Goal: Book appointment/travel/reservation

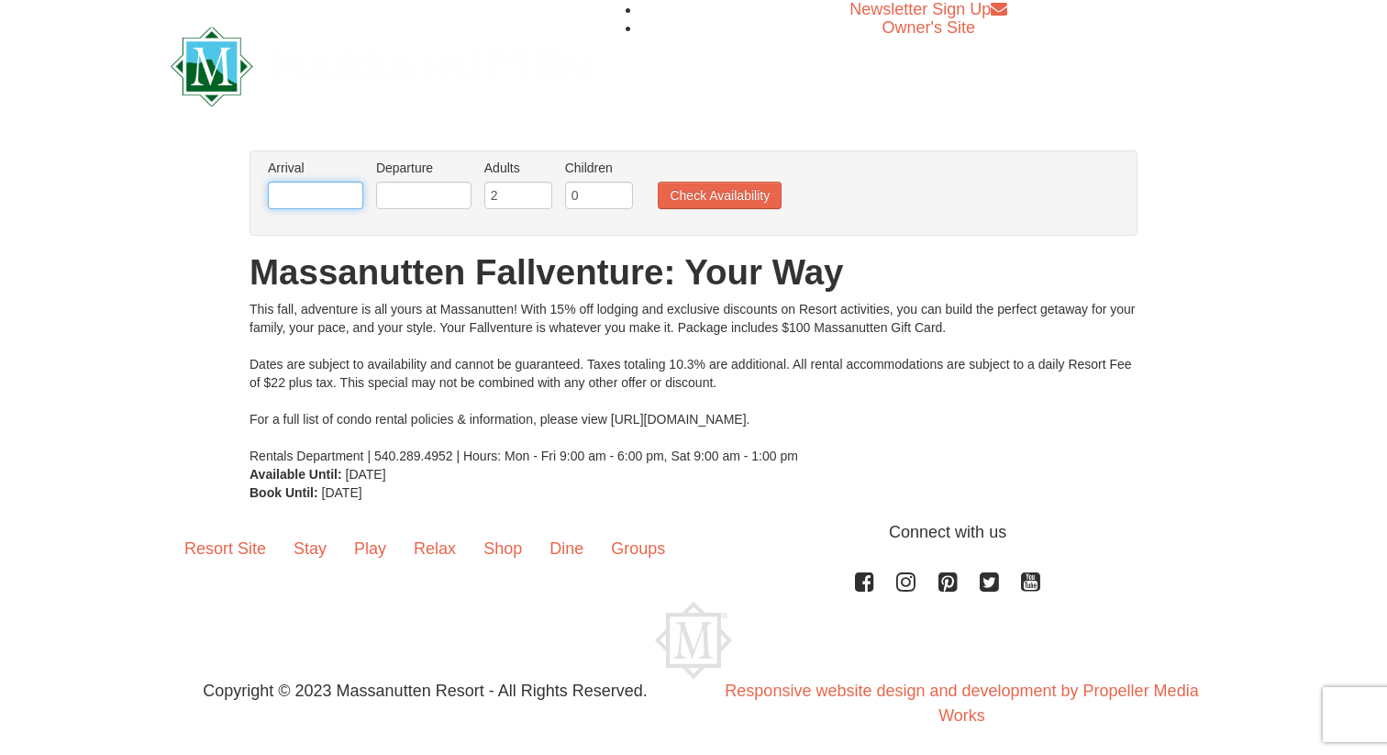
click at [308, 199] on input "text" at bounding box center [315, 196] width 95 height 28
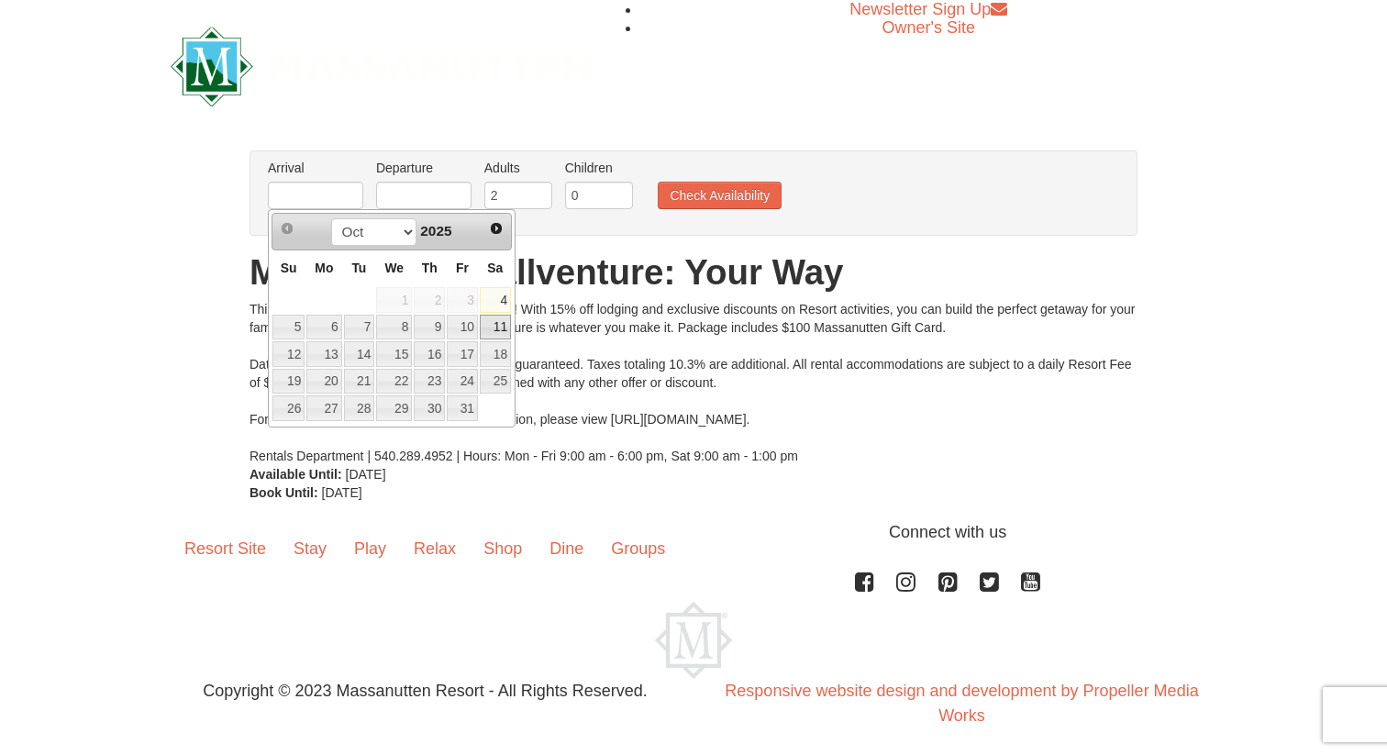
click at [505, 333] on link "11" at bounding box center [495, 328] width 31 height 26
type input "[DATE]"
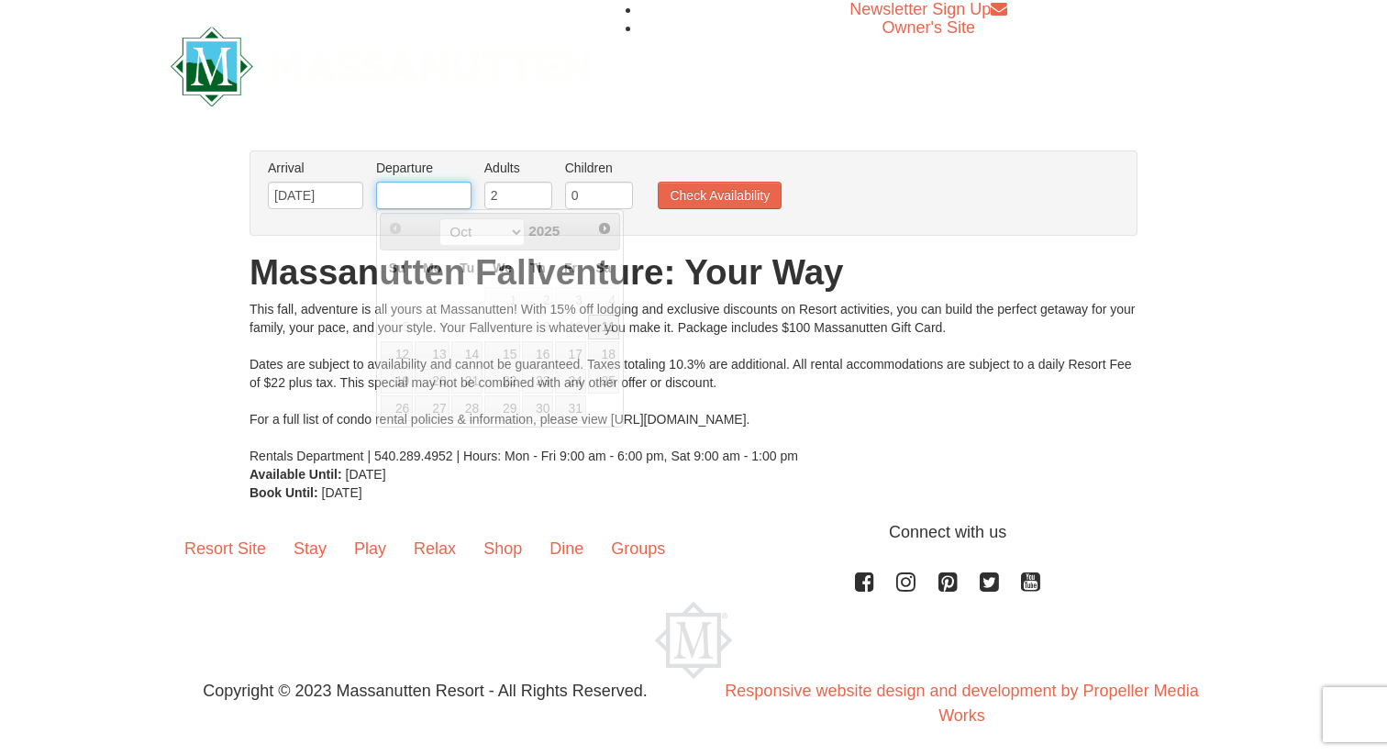
click at [429, 195] on input "text" at bounding box center [423, 196] width 95 height 28
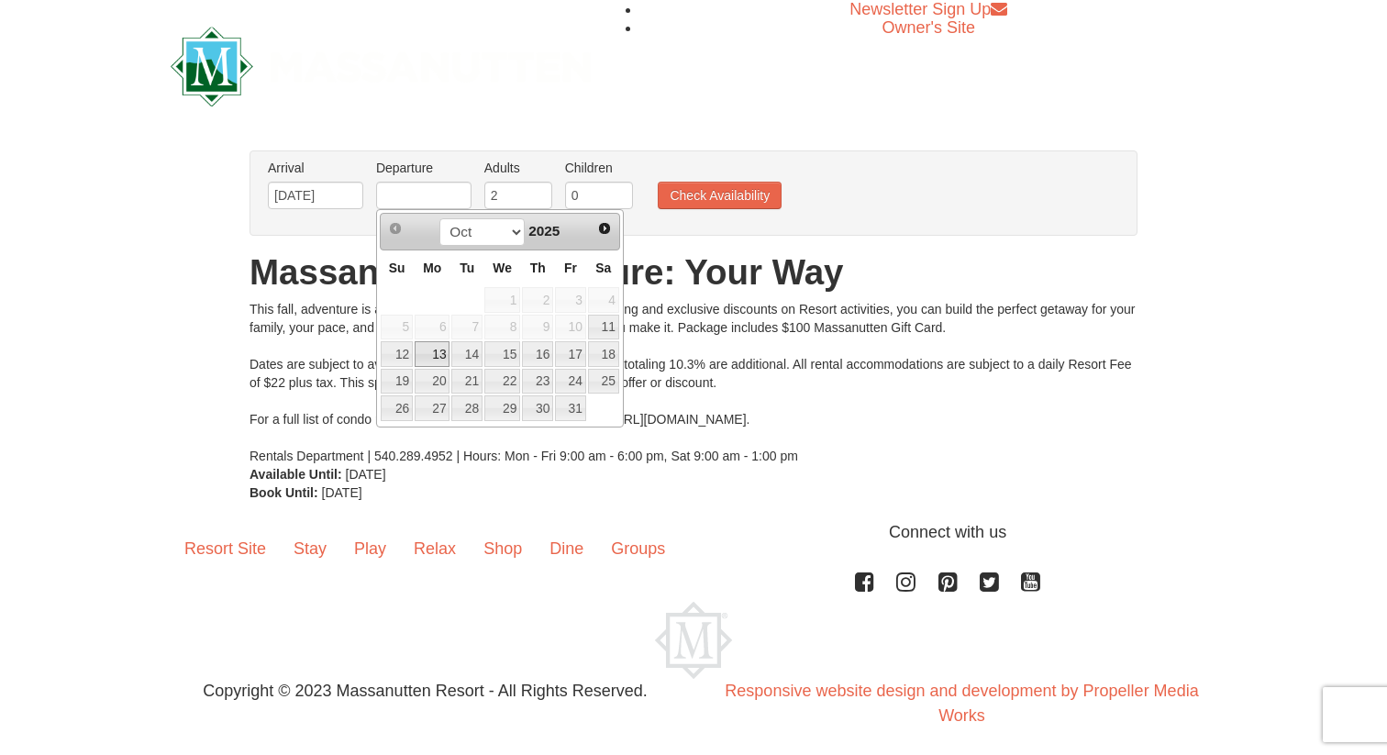
click at [429, 361] on link "13" at bounding box center [432, 354] width 35 height 26
type input "[DATE]"
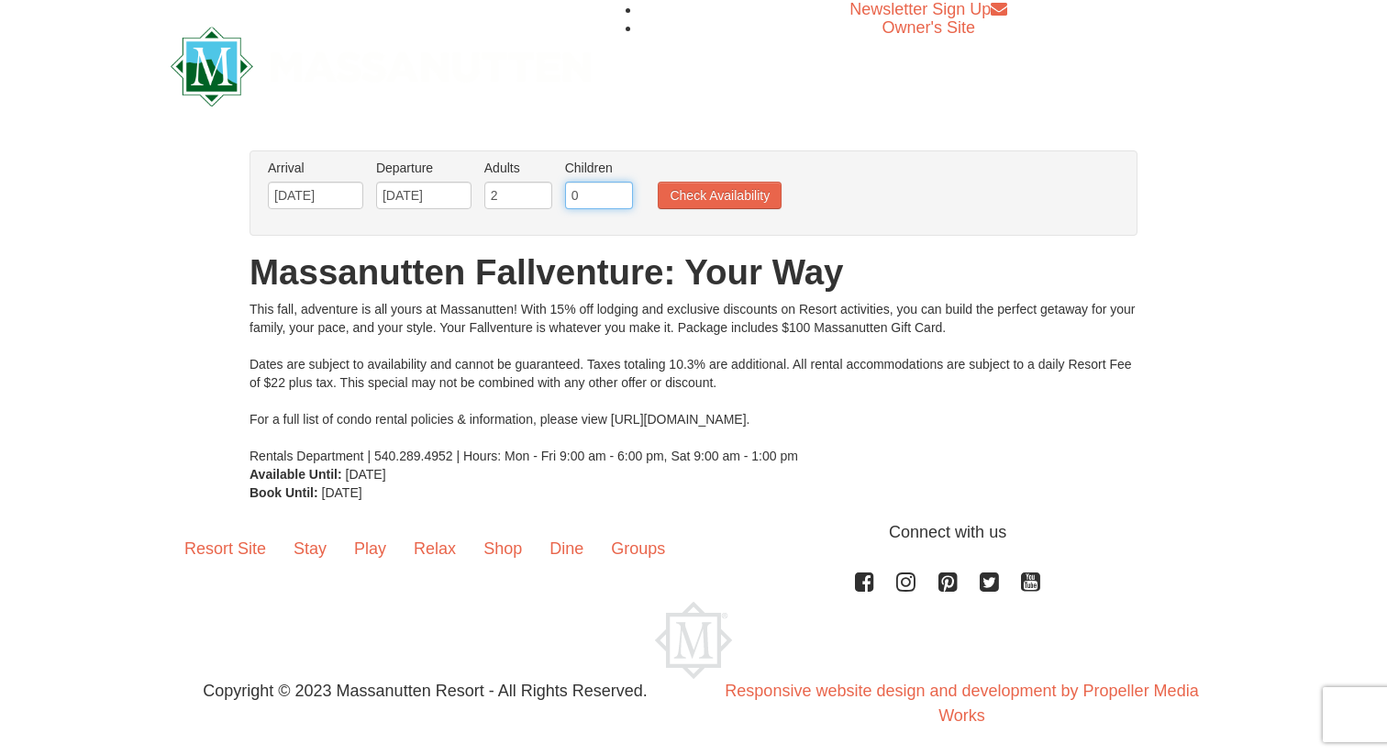
click at [582, 197] on input "0" at bounding box center [599, 196] width 68 height 28
click at [582, 196] on input "0" at bounding box center [599, 196] width 68 height 28
type input "1"
click at [622, 191] on input "1" at bounding box center [599, 196] width 68 height 28
click at [711, 206] on button "Check Availability" at bounding box center [720, 196] width 124 height 28
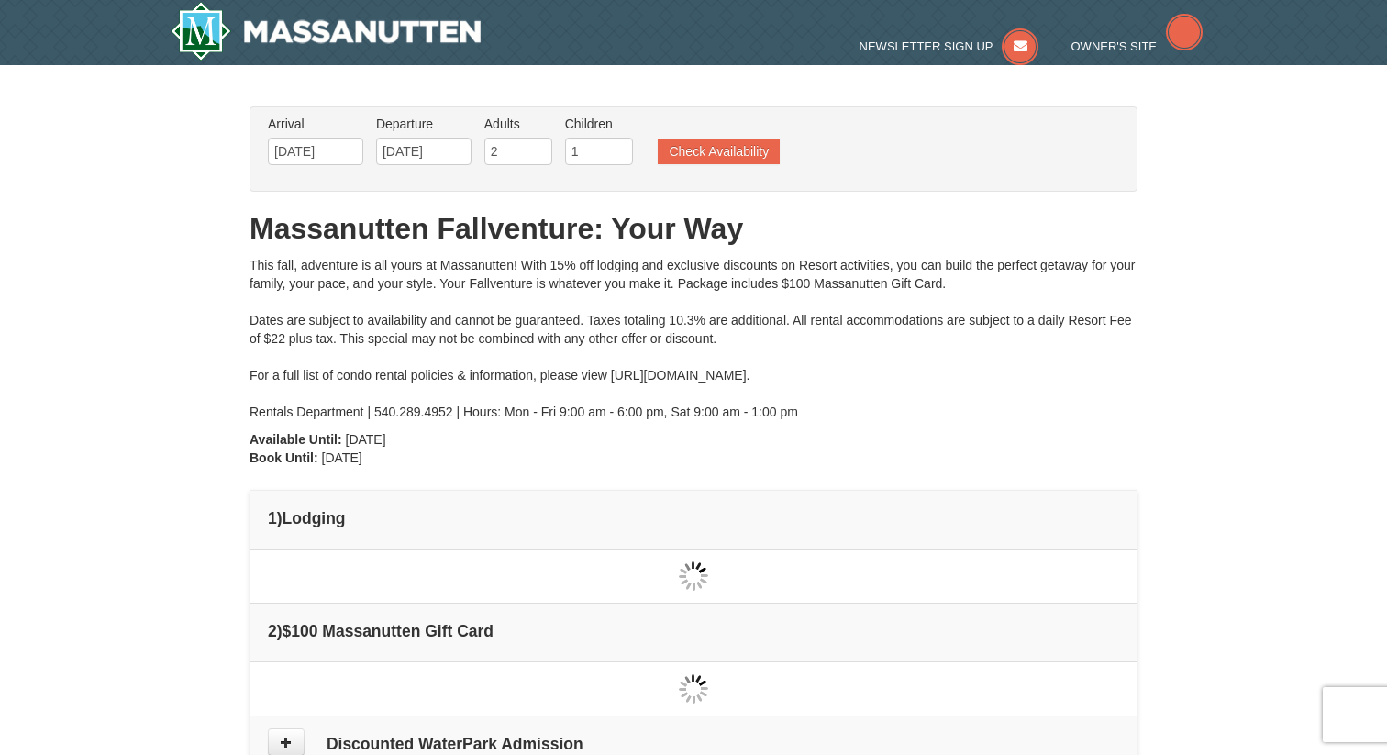
type input "[DATE]"
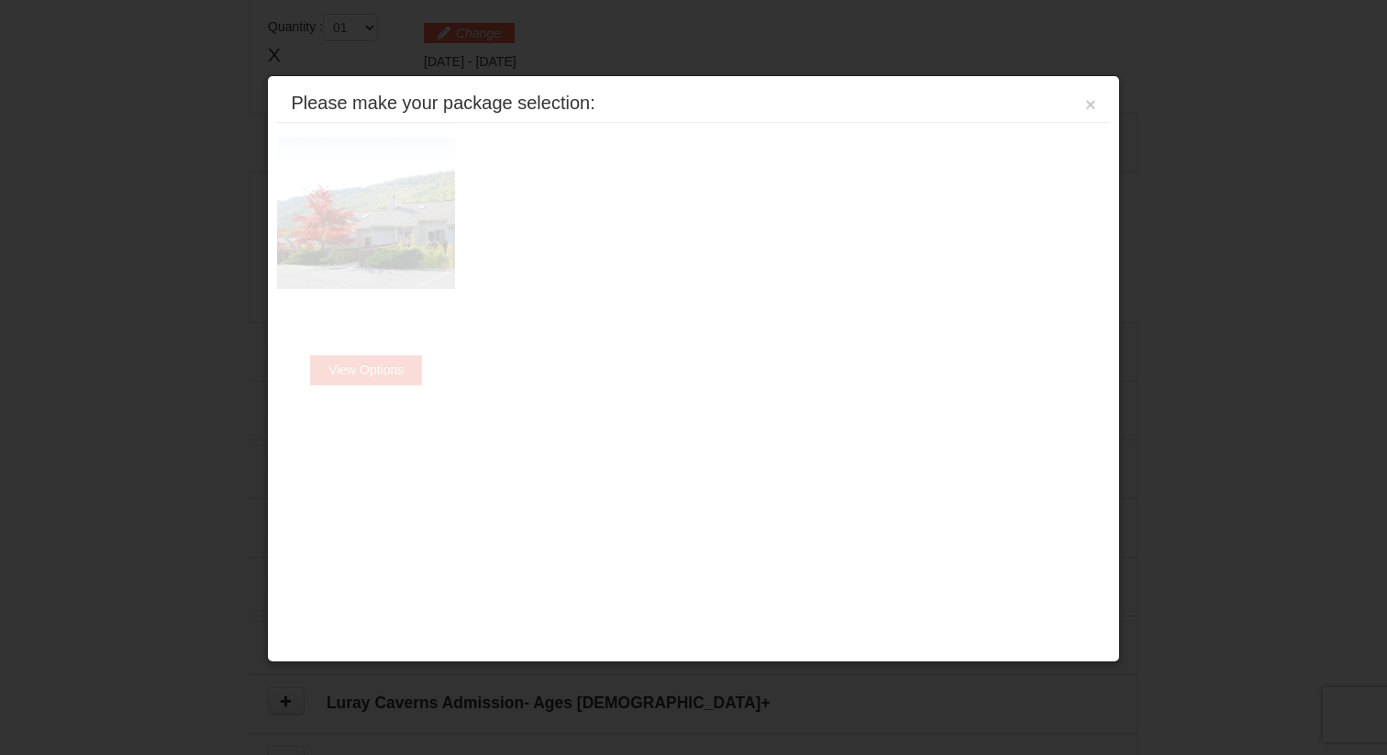
scroll to position [561, 0]
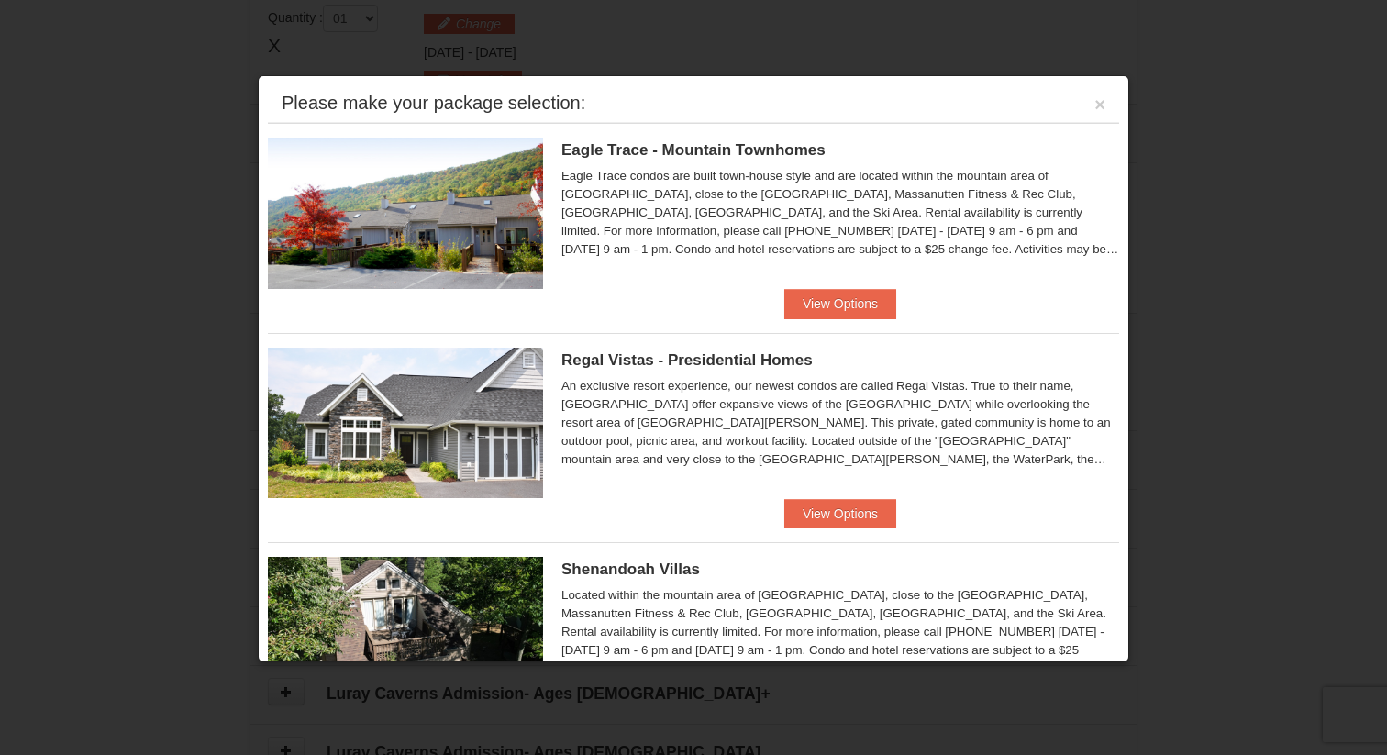
click at [642, 538] on ul "Eagle Trace - Mountain Townhomes Eagle Trace One Bedroom Townhouse with Full Ki…" at bounding box center [693, 751] width 851 height 1257
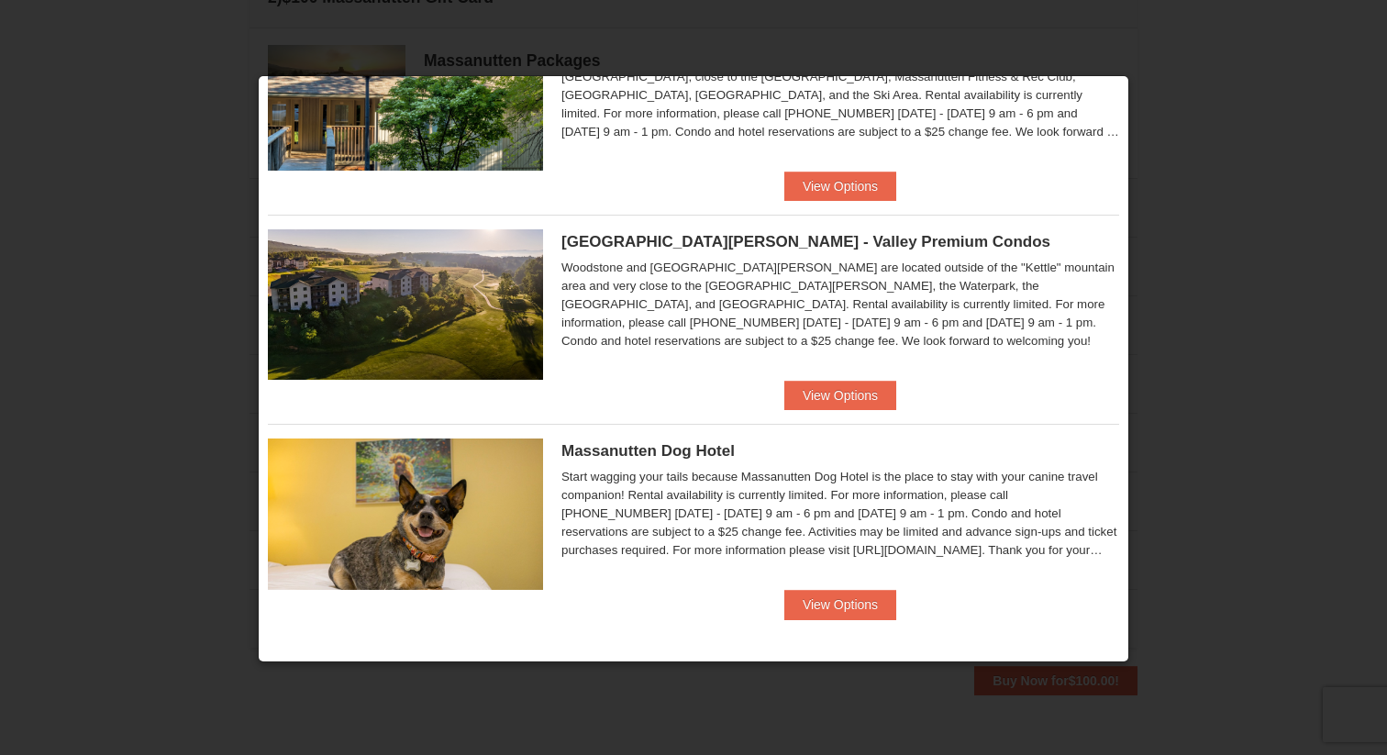
scroll to position [707, 0]
drag, startPoint x: 814, startPoint y: 396, endPoint x: 805, endPoint y: 387, distance: 13.0
click at [813, 395] on button "View Options" at bounding box center [840, 395] width 112 height 29
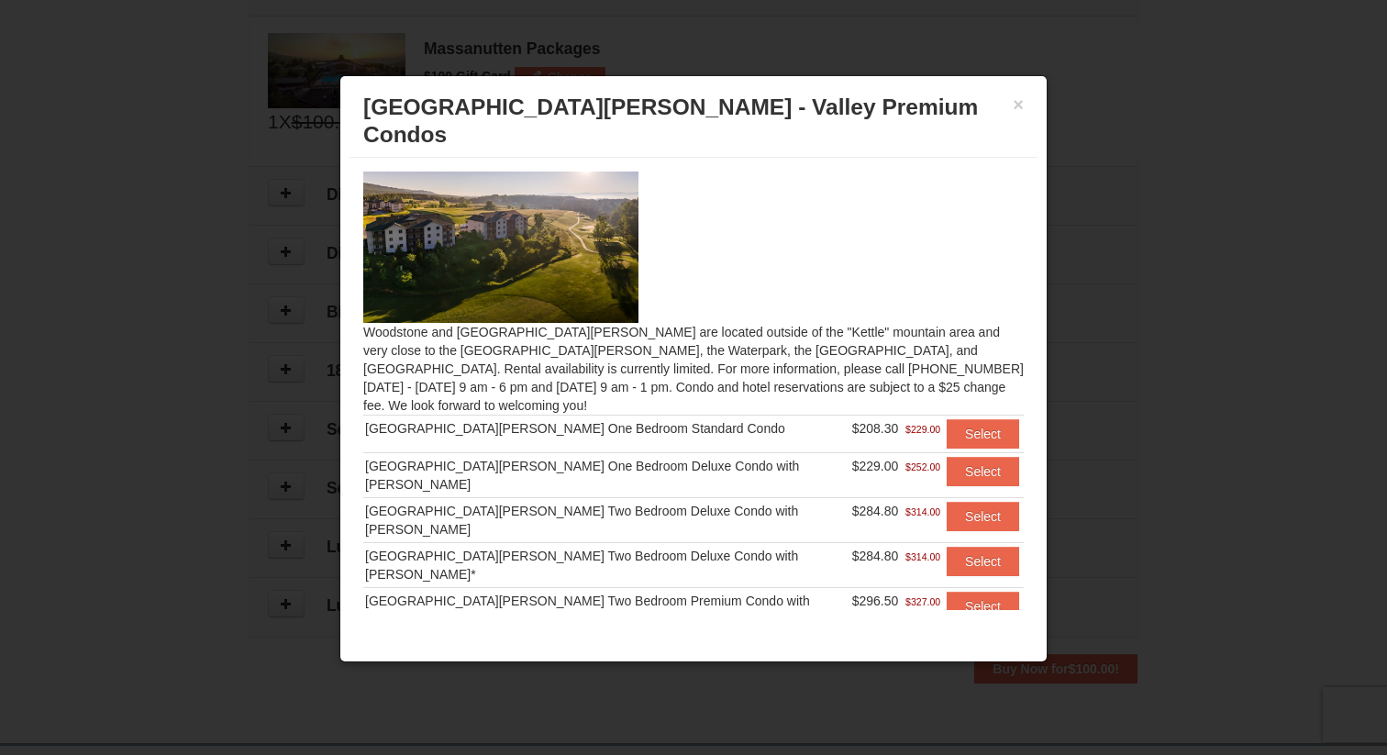
click at [851, 497] on td "$284.80 $314.00" at bounding box center [897, 519] width 92 height 45
click at [1004, 502] on button "Select" at bounding box center [983, 516] width 72 height 29
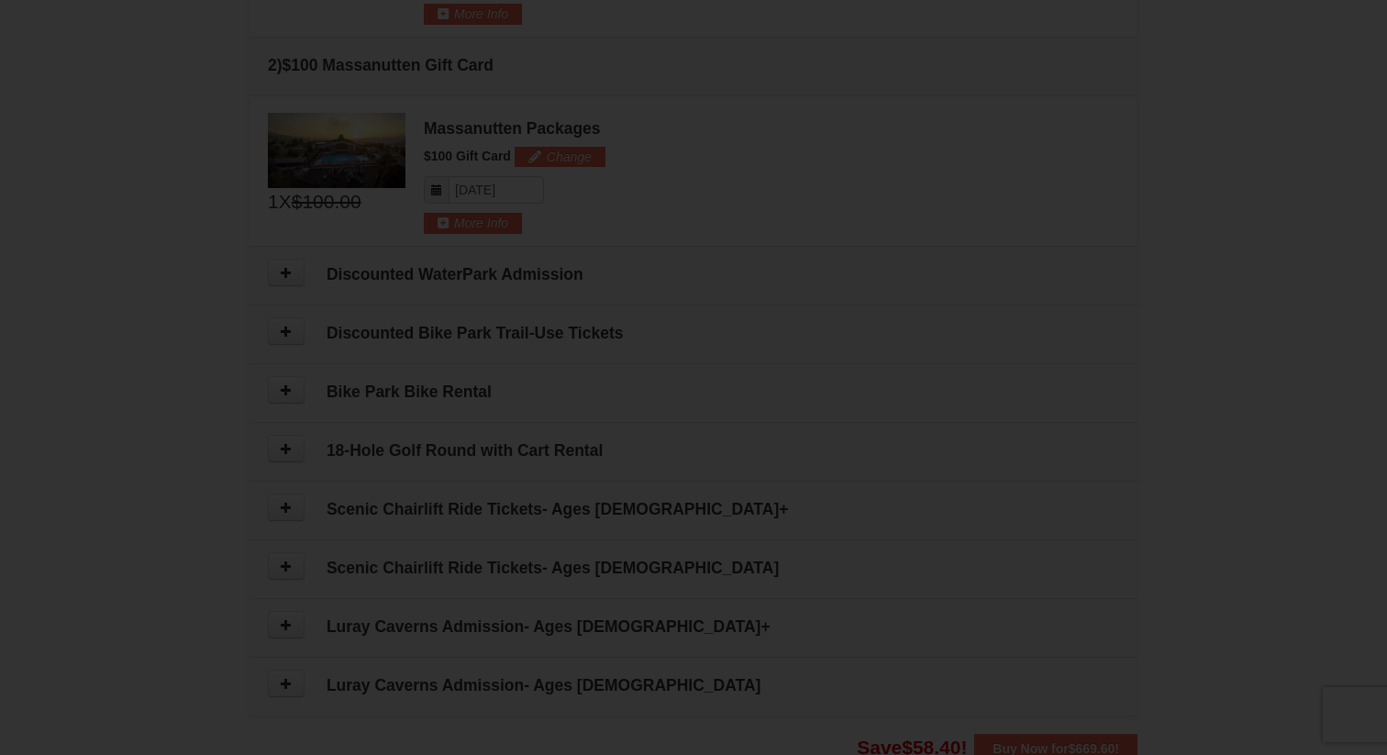
scroll to position [787, 0]
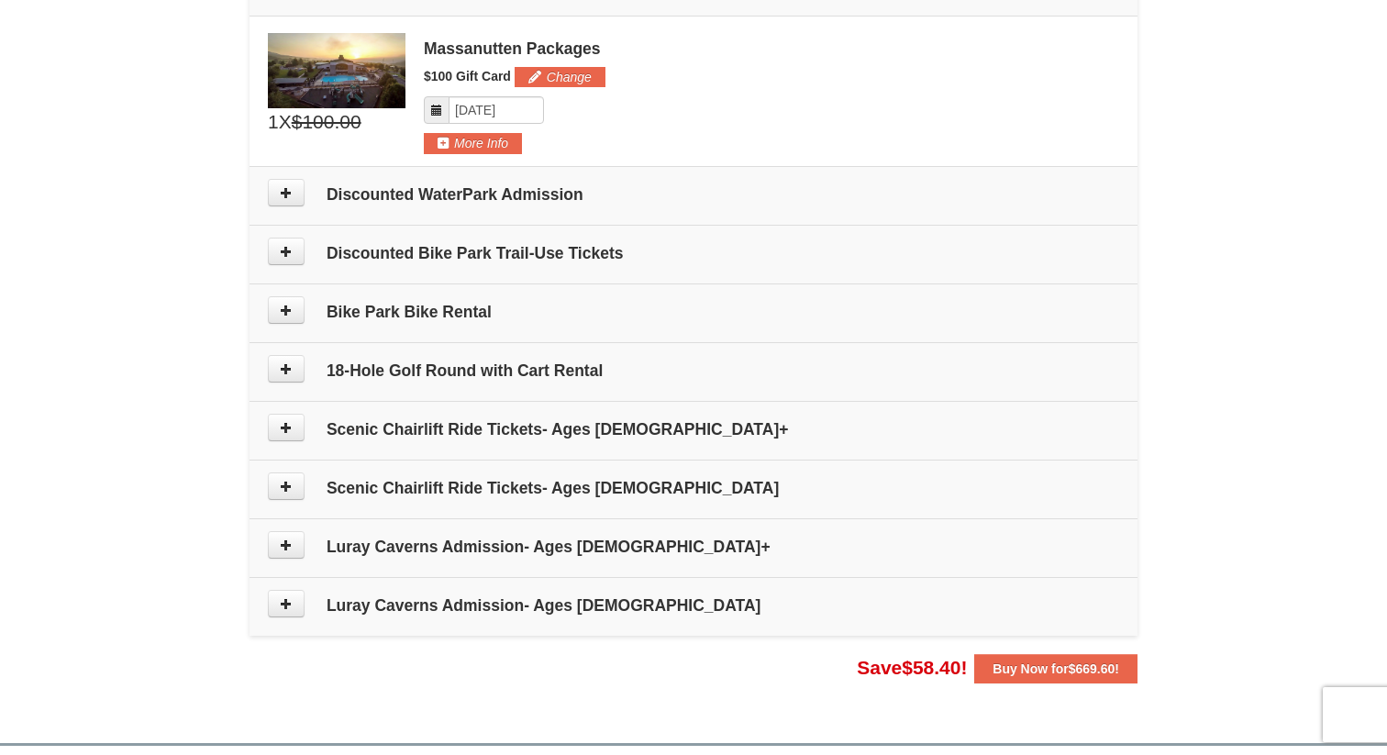
click at [1234, 124] on div "× From: To: Adults: 2 Children: 1 Change Arrival Please format dates MM/DD/YYYY…" at bounding box center [693, 1] width 1387 height 1448
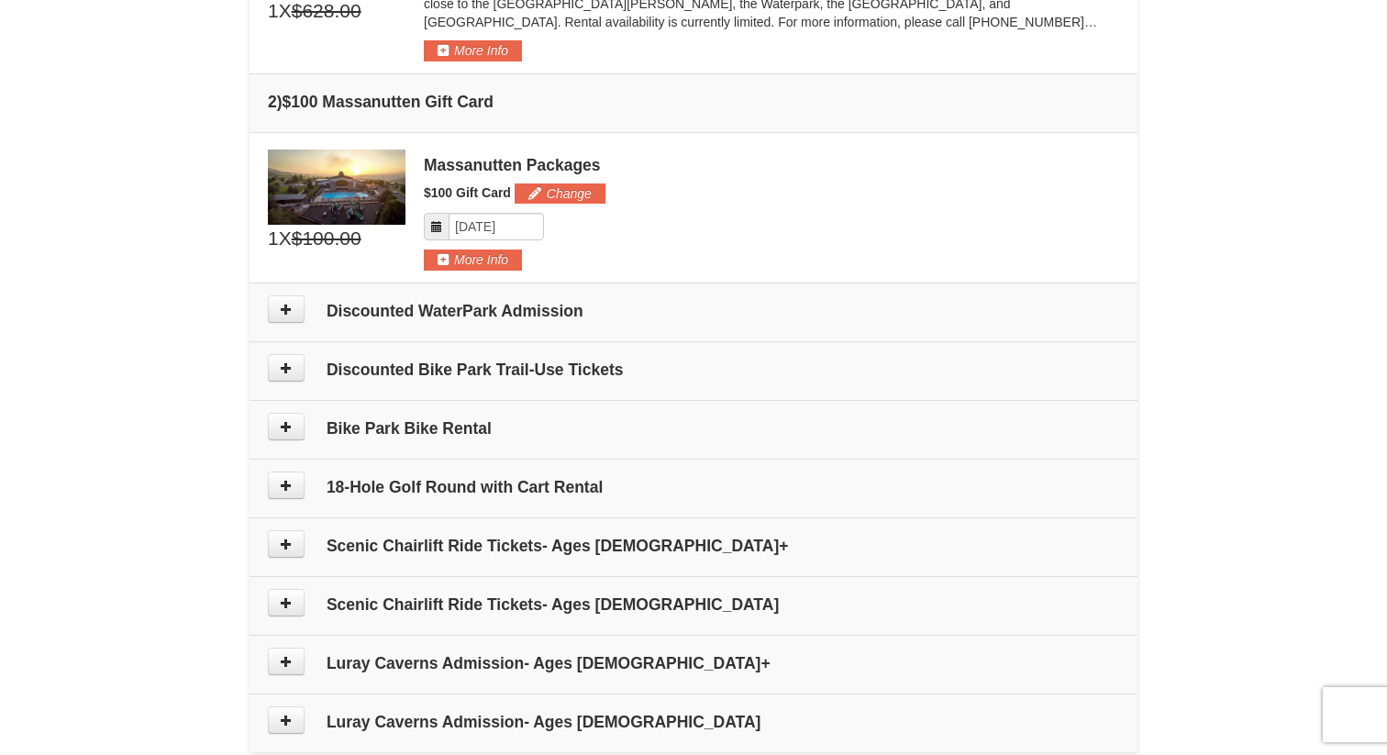
scroll to position [677, 0]
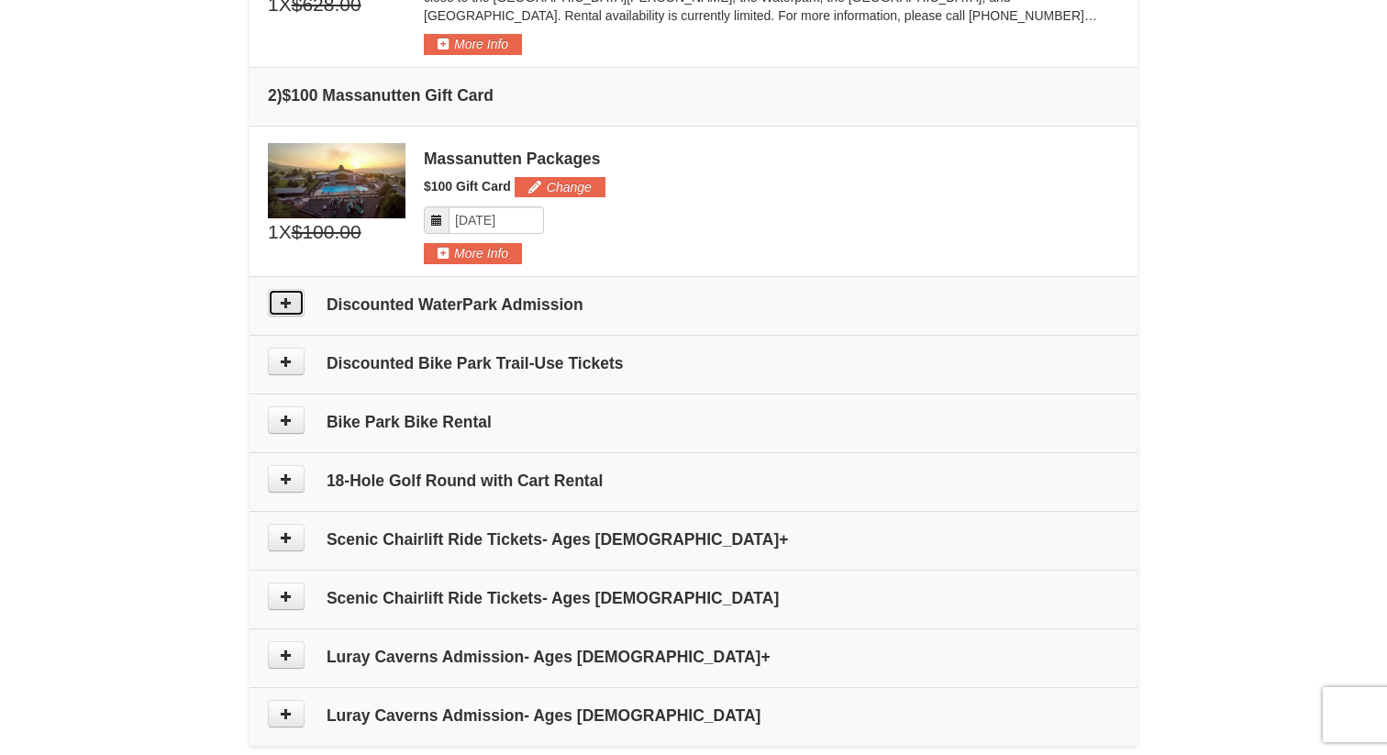
click at [285, 308] on button at bounding box center [286, 303] width 37 height 28
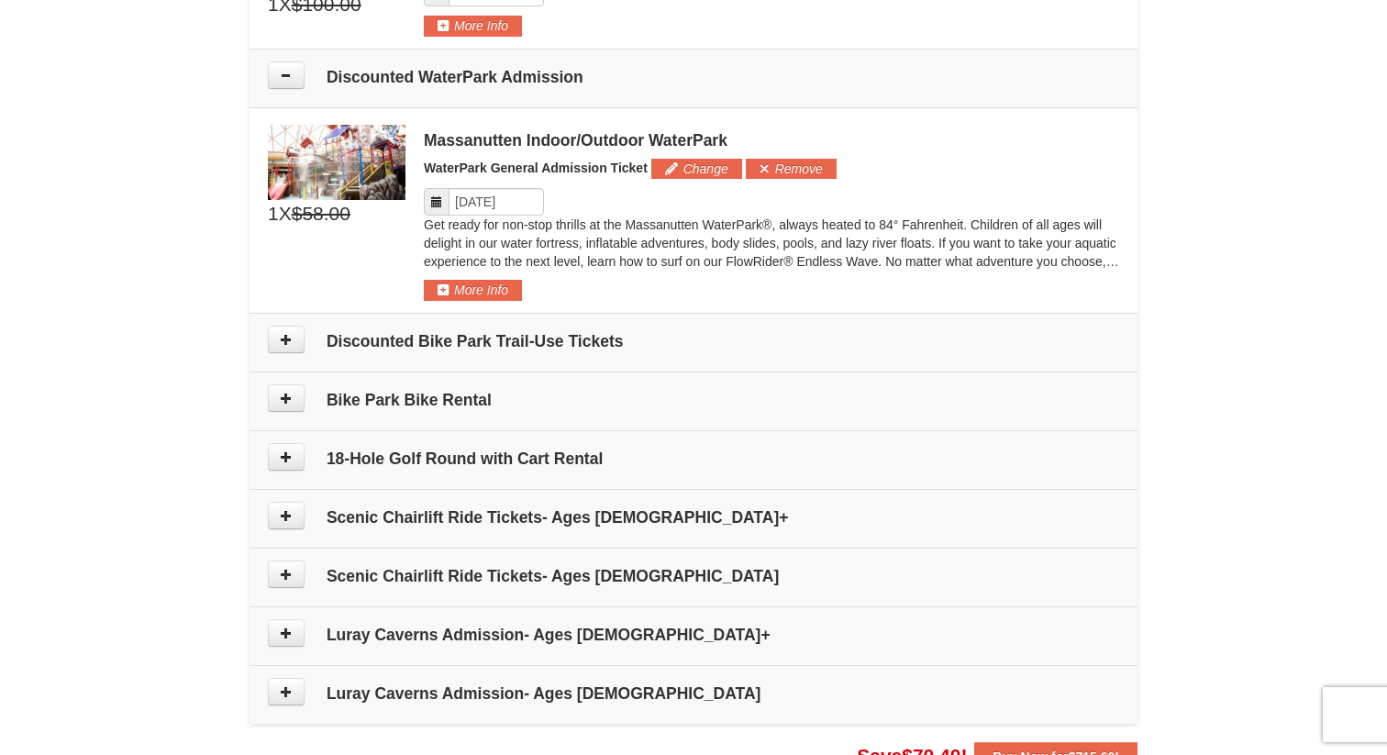
scroll to position [953, 0]
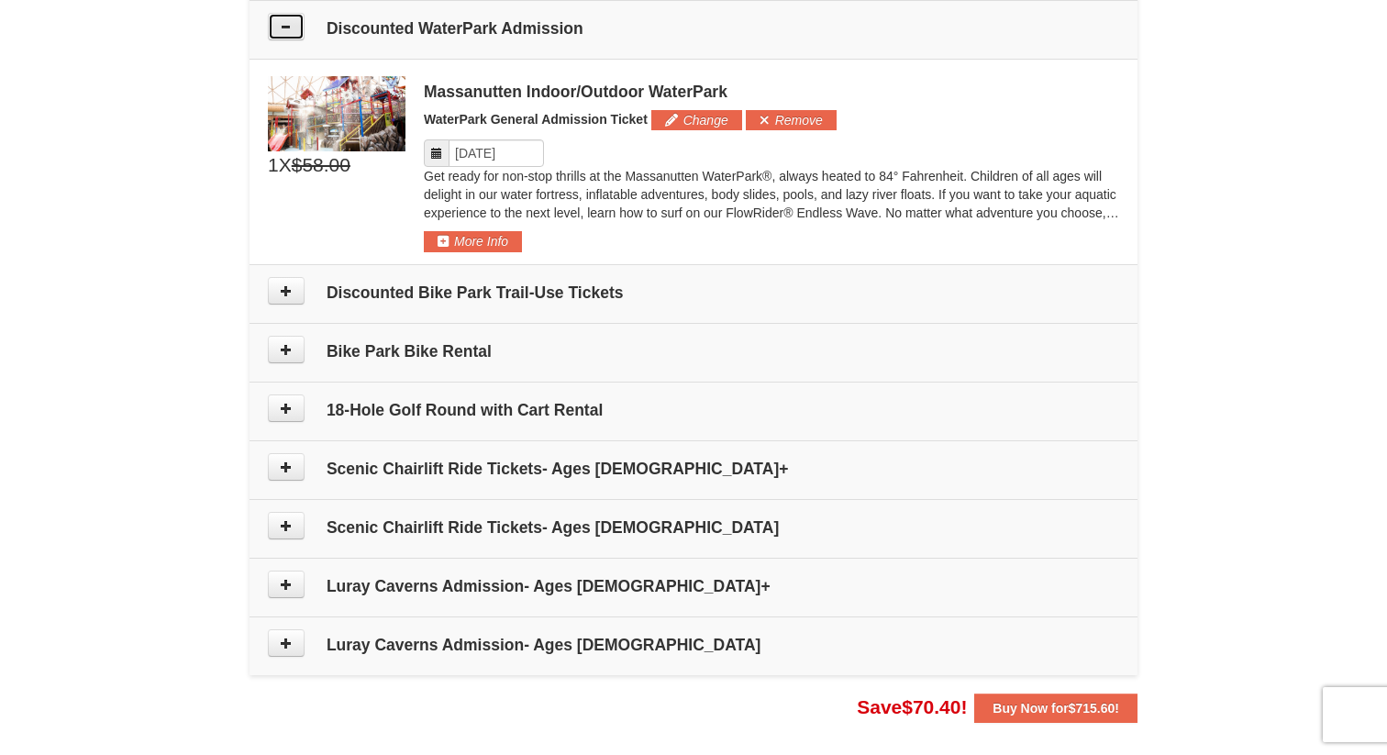
click at [284, 34] on button at bounding box center [286, 27] width 37 height 28
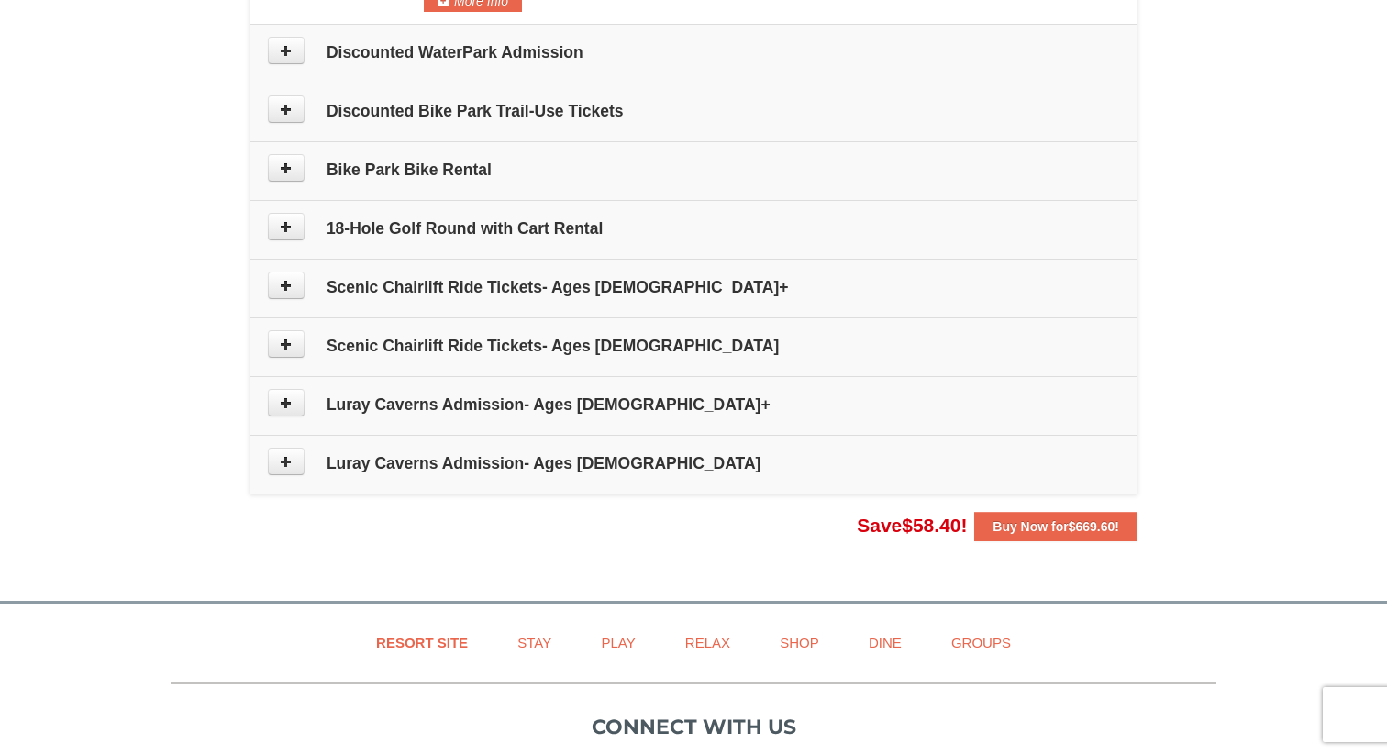
scroll to position [917, 0]
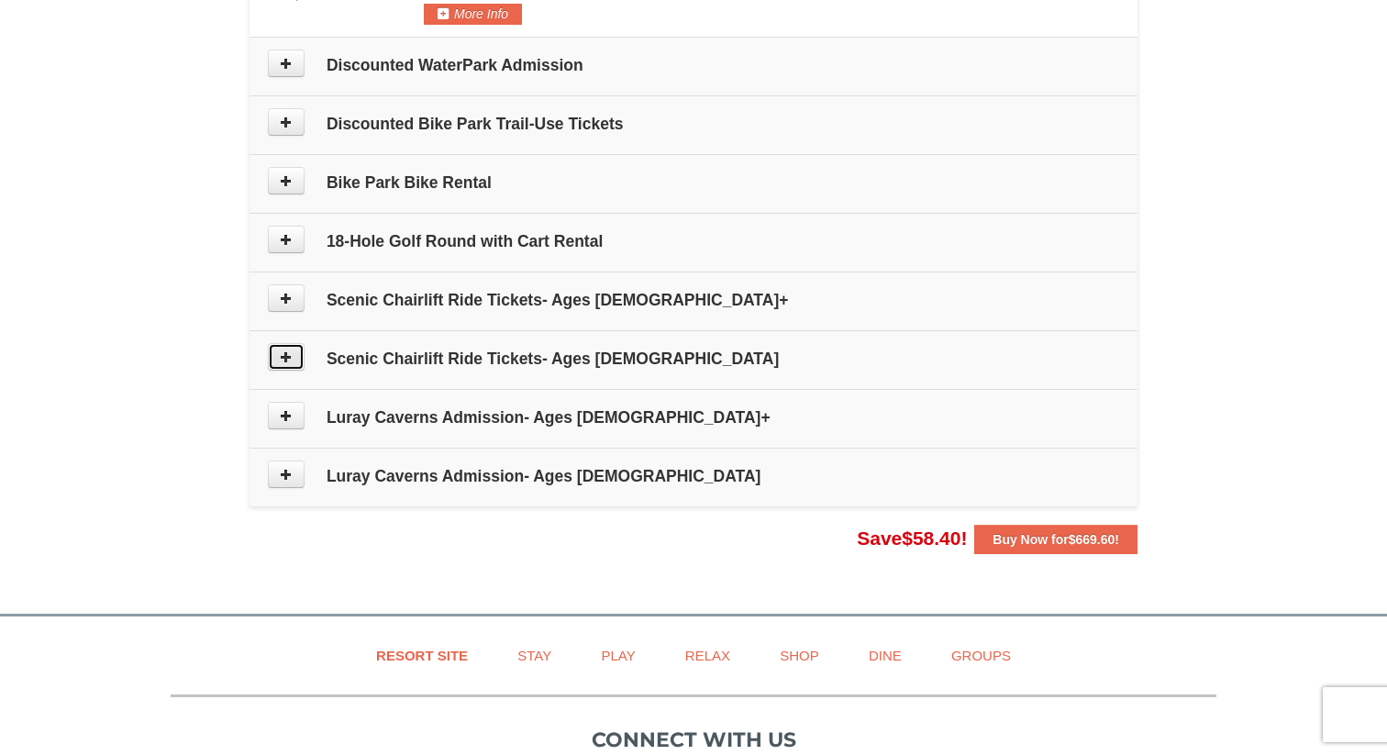
click at [296, 357] on button at bounding box center [286, 357] width 37 height 28
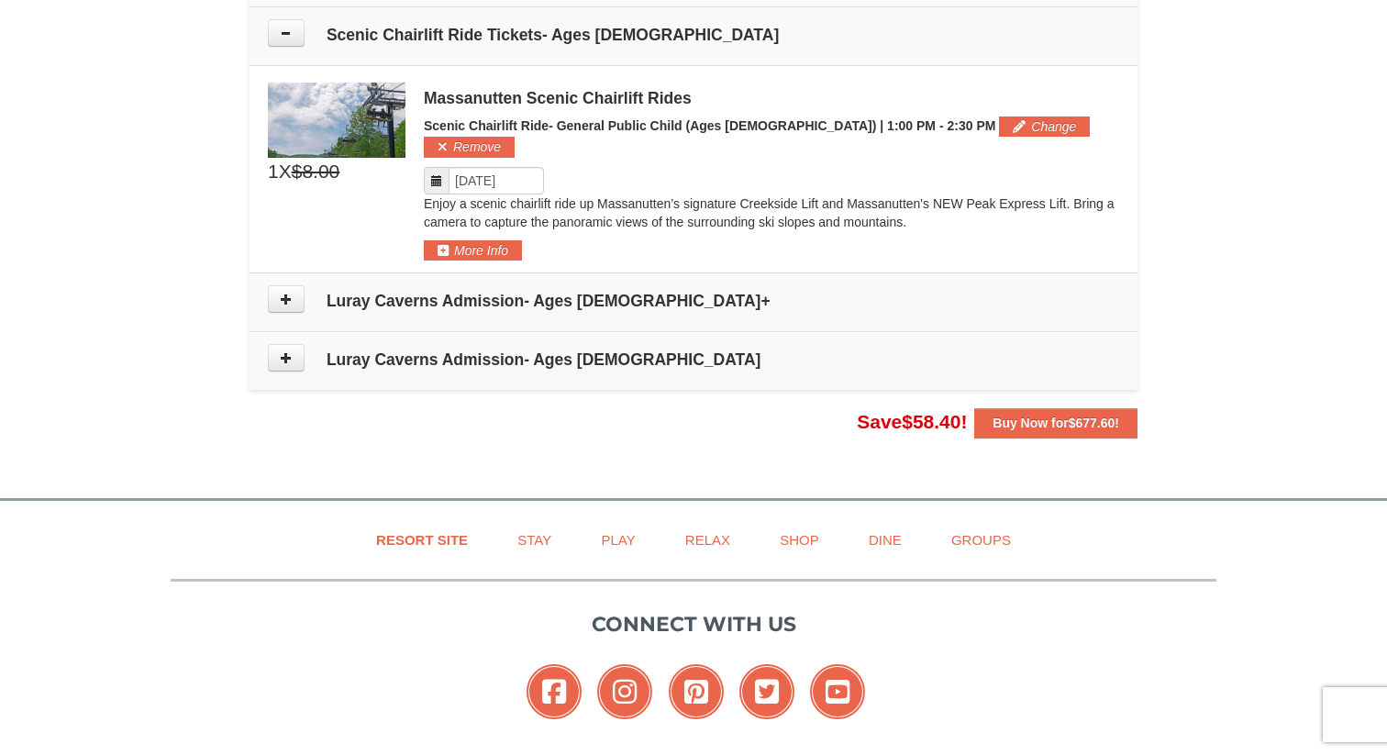
scroll to position [1247, 0]
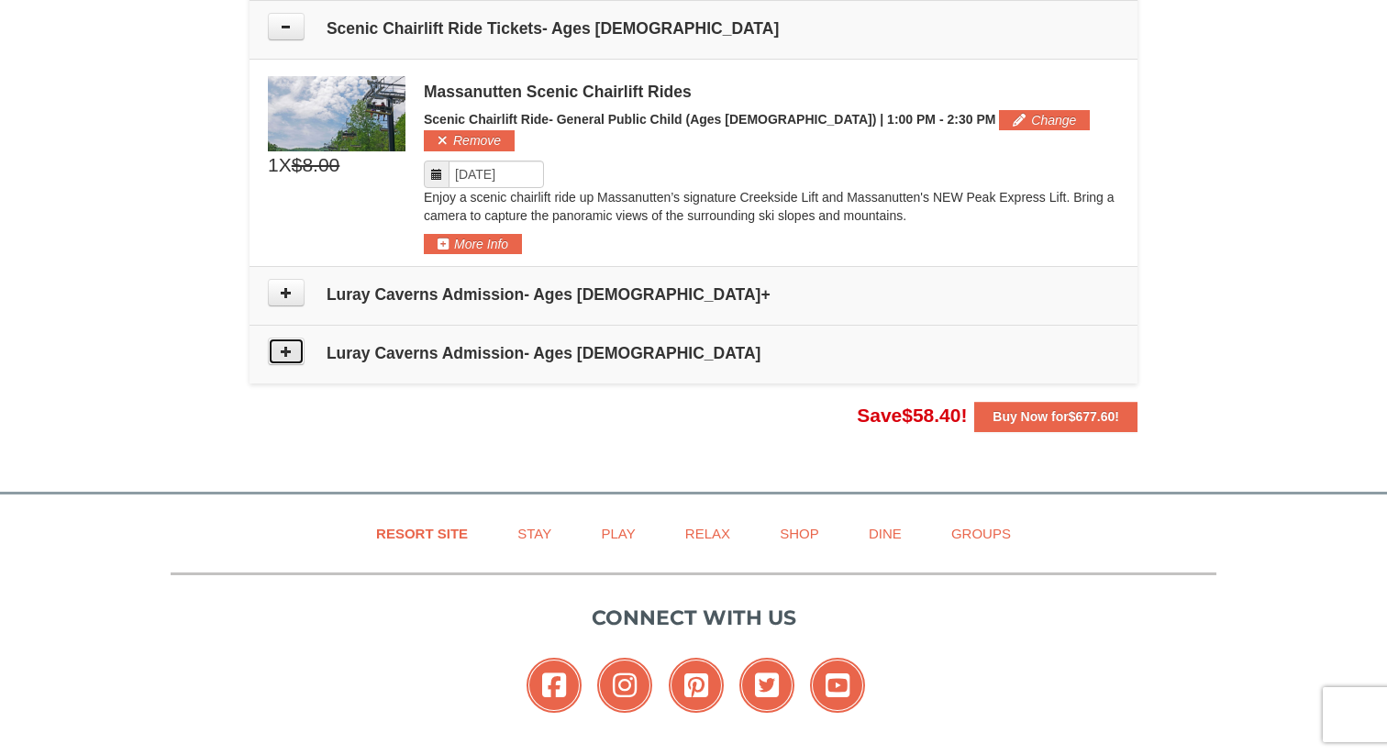
click at [282, 345] on icon at bounding box center [286, 351] width 13 height 13
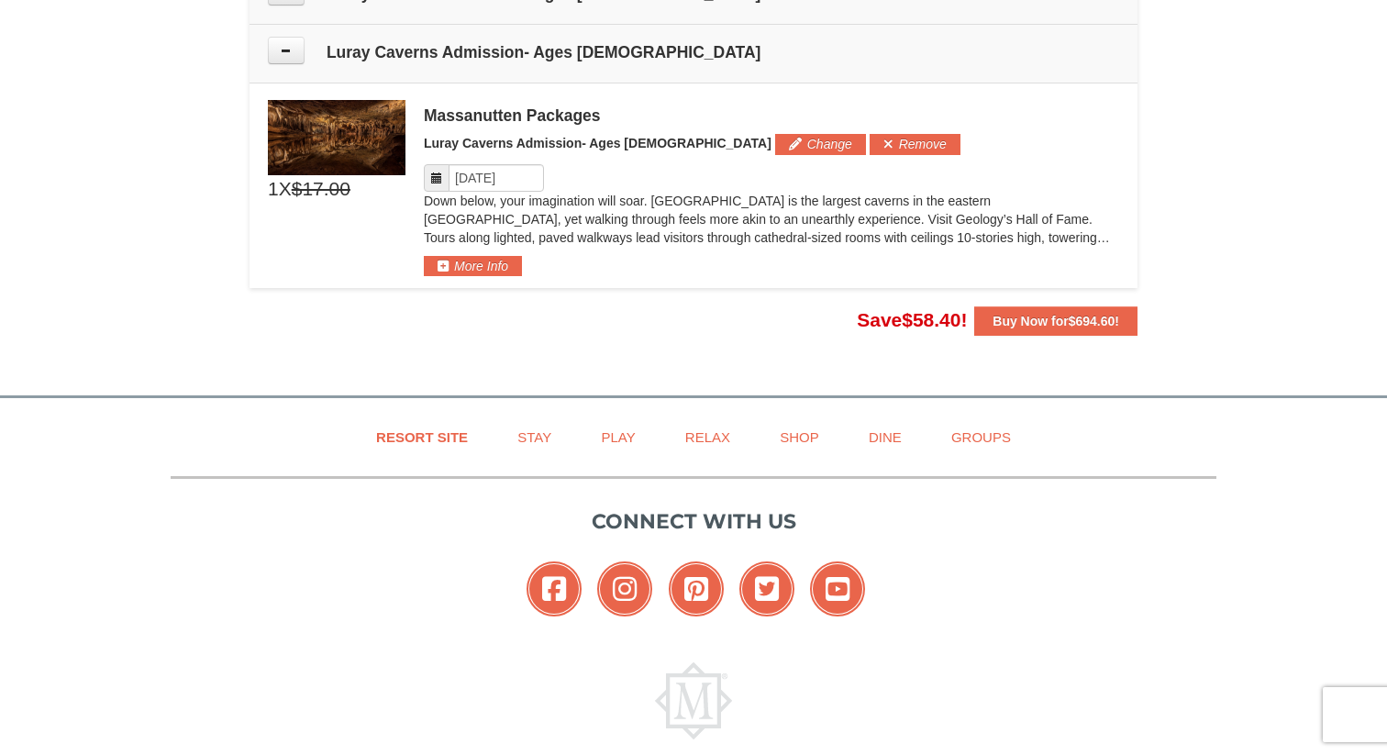
scroll to position [1551, 0]
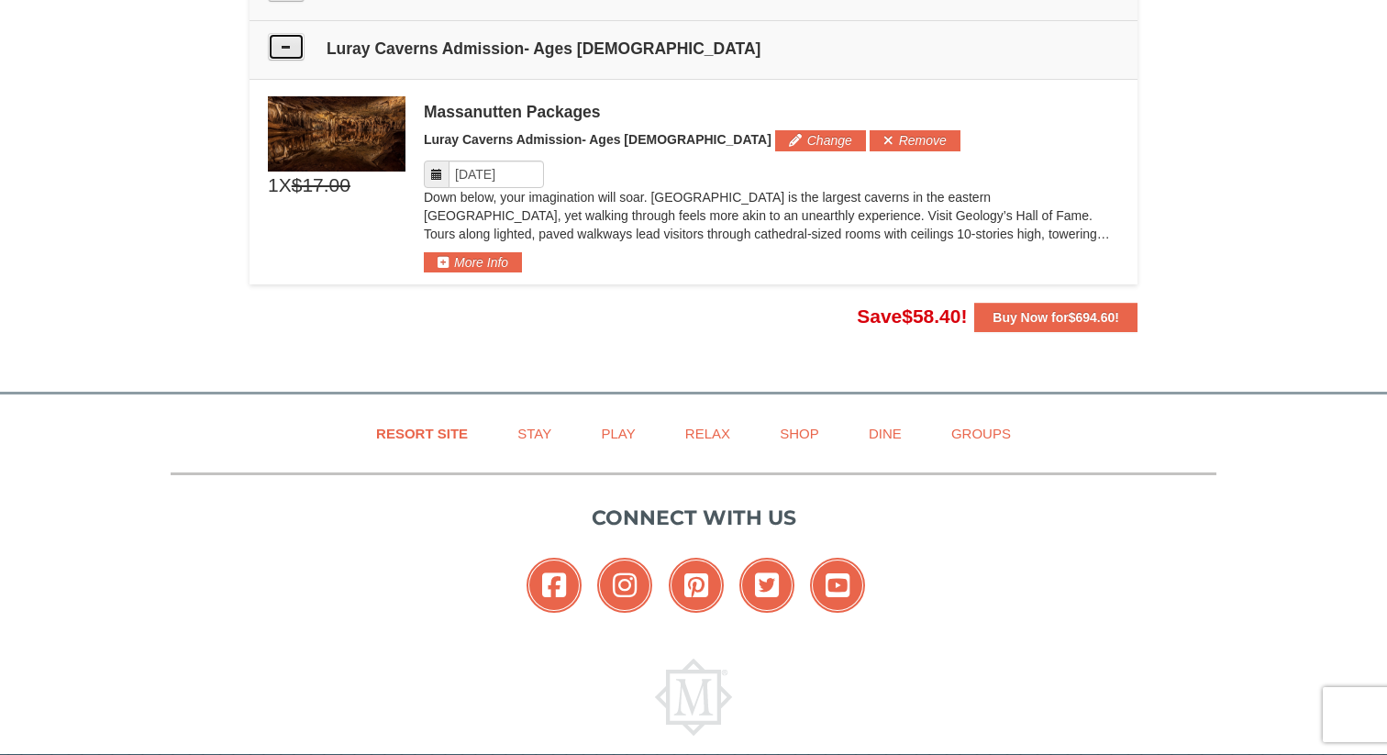
click at [296, 33] on button at bounding box center [286, 47] width 37 height 28
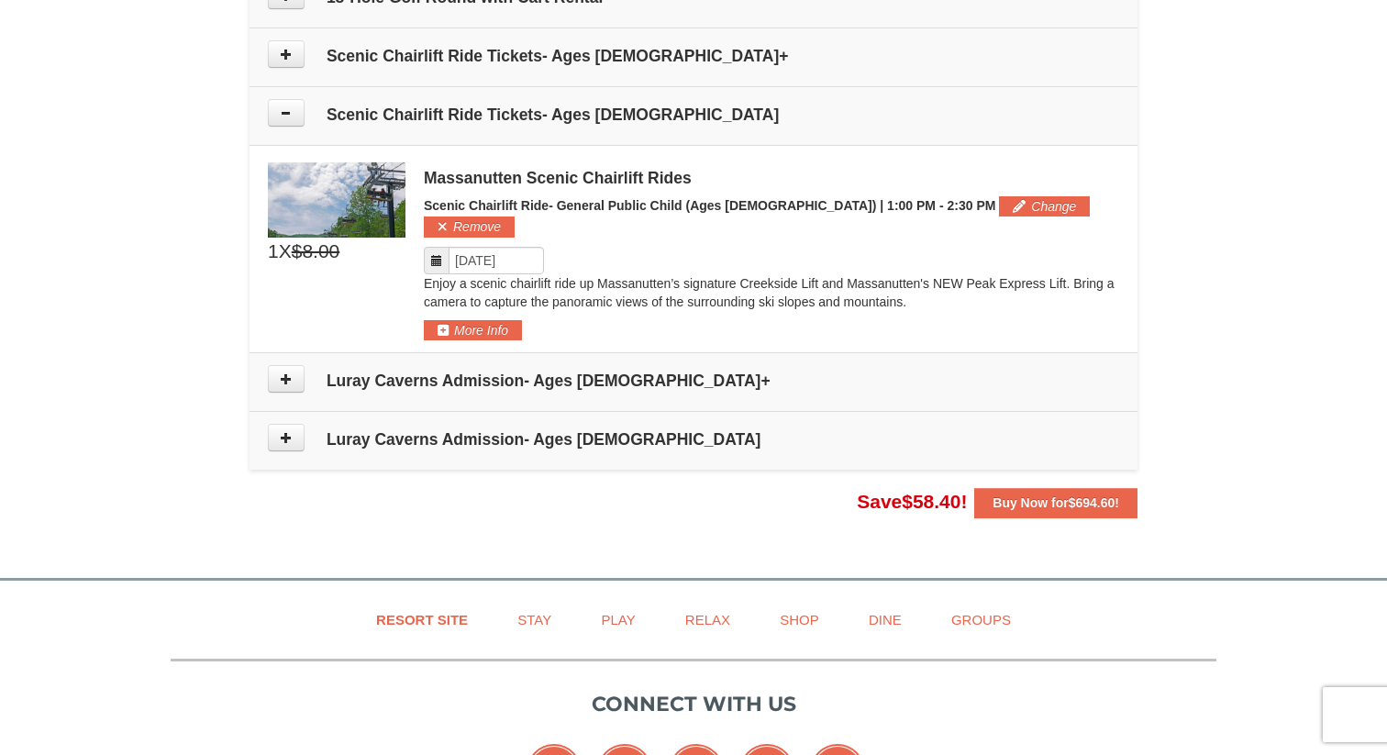
scroll to position [1146, 0]
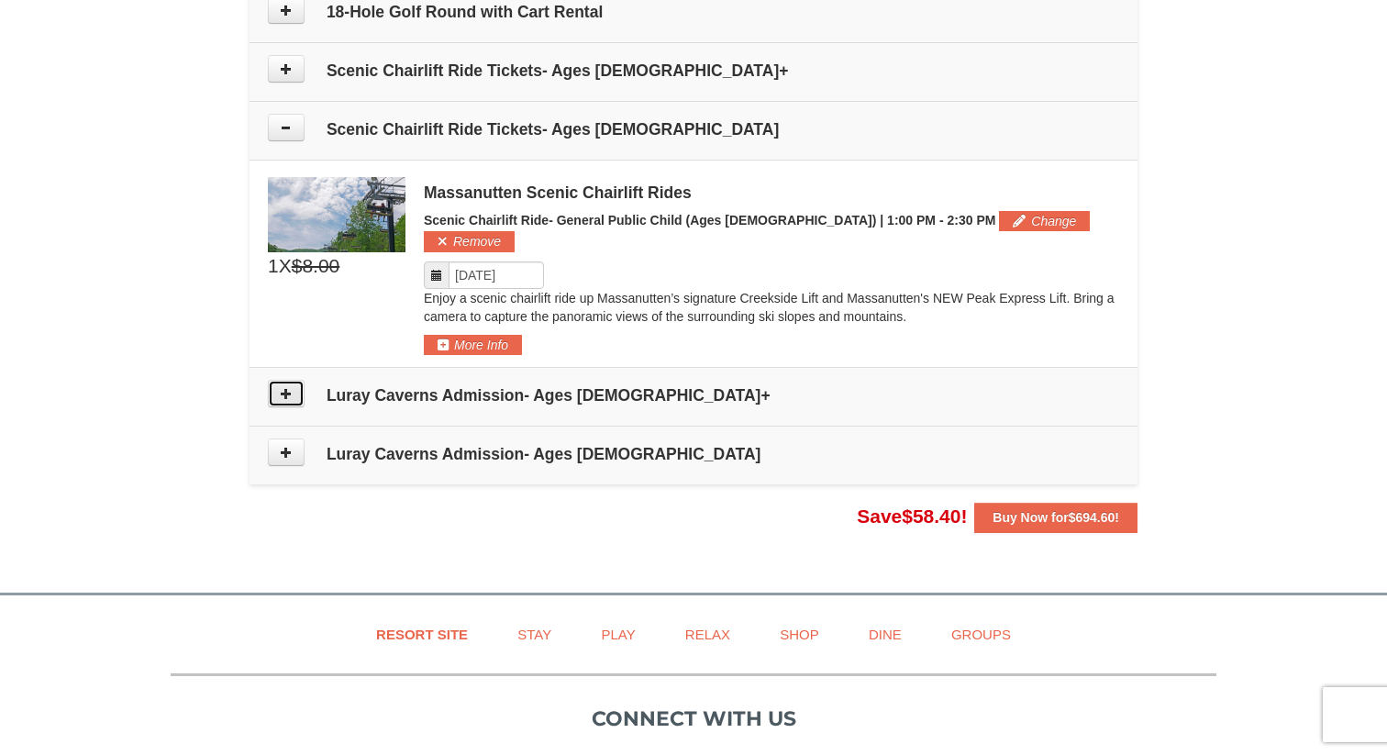
click at [294, 380] on button at bounding box center [286, 394] width 37 height 28
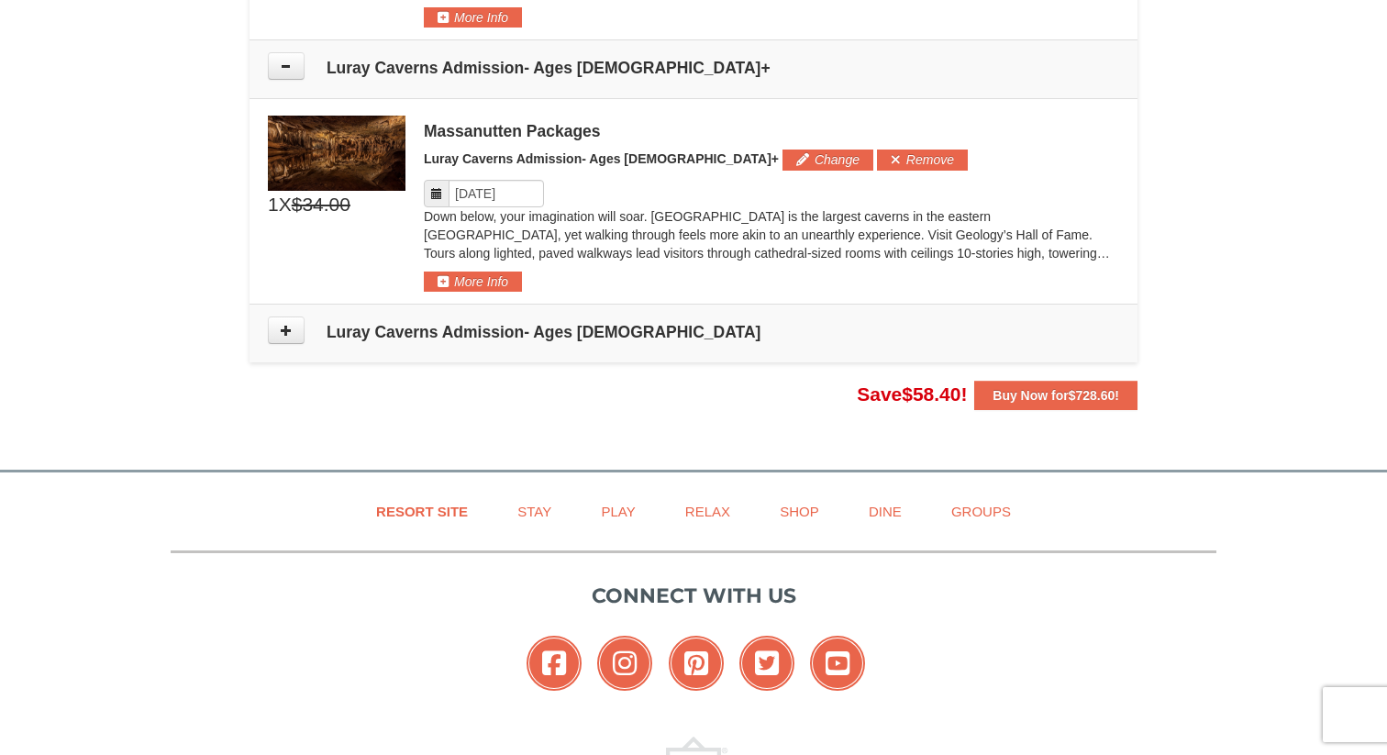
scroll to position [1493, 0]
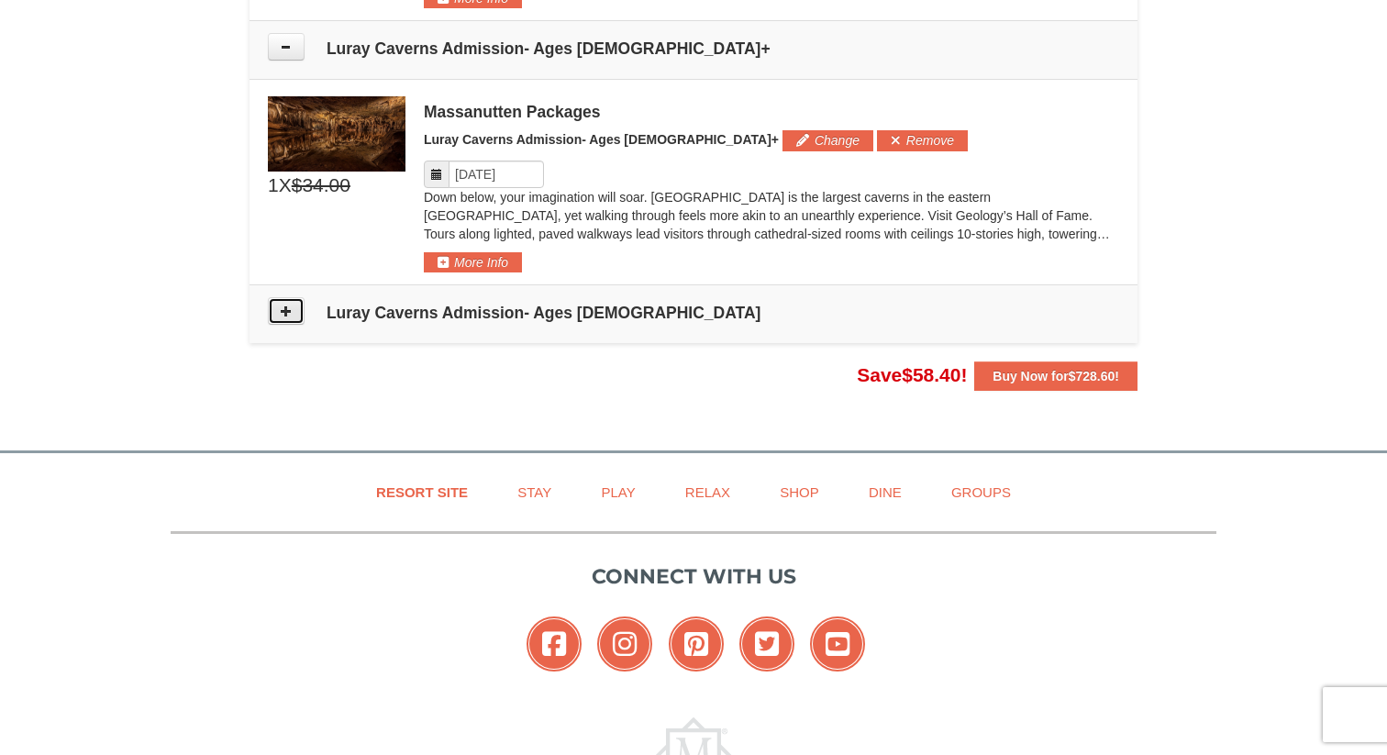
click at [291, 297] on button at bounding box center [286, 311] width 37 height 28
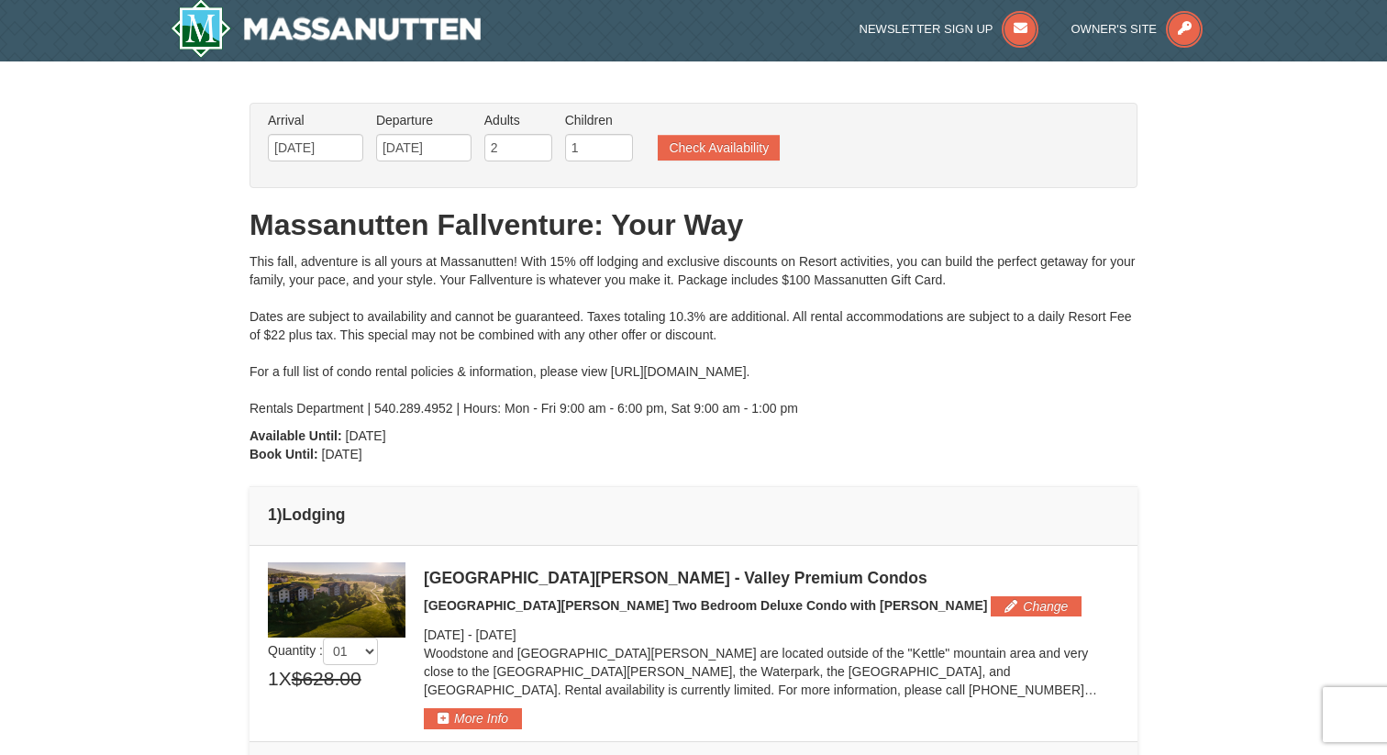
scroll to position [0, 0]
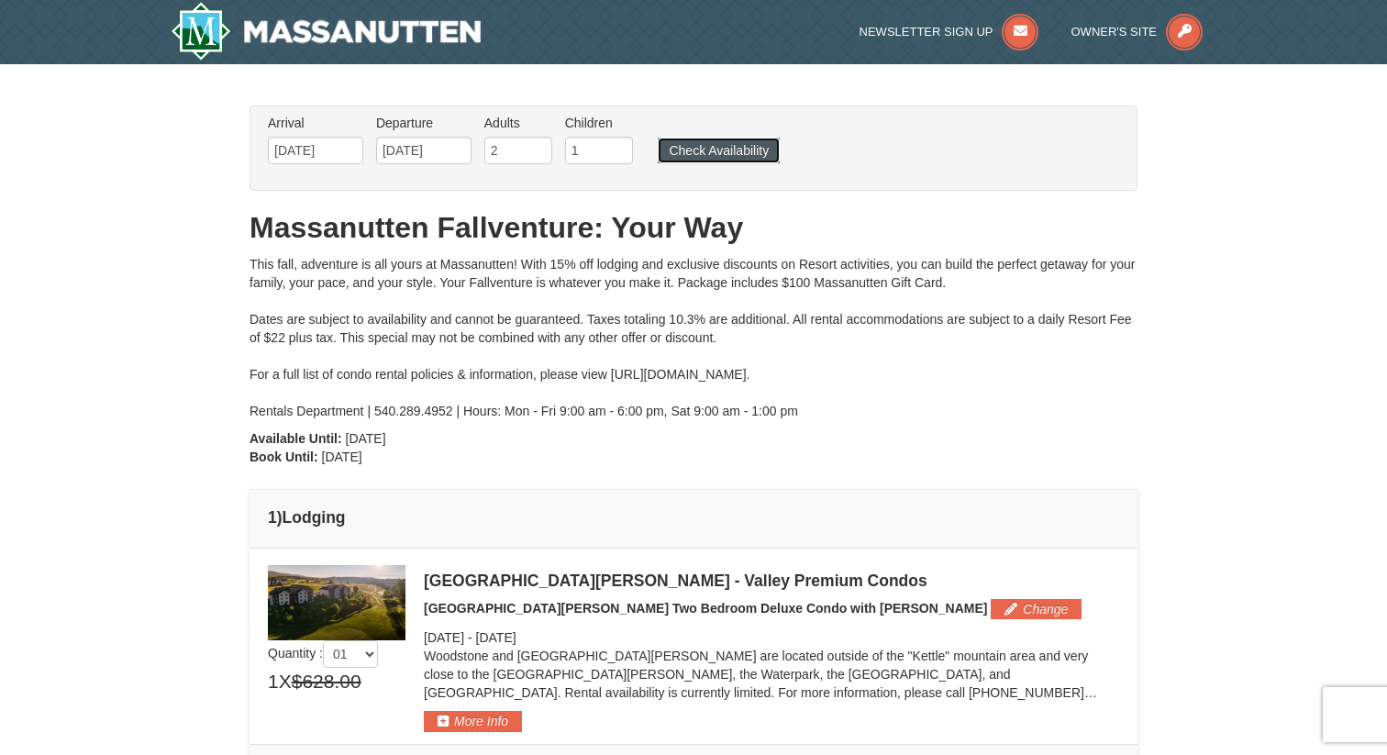
click at [711, 157] on button "Check Availability" at bounding box center [719, 151] width 122 height 26
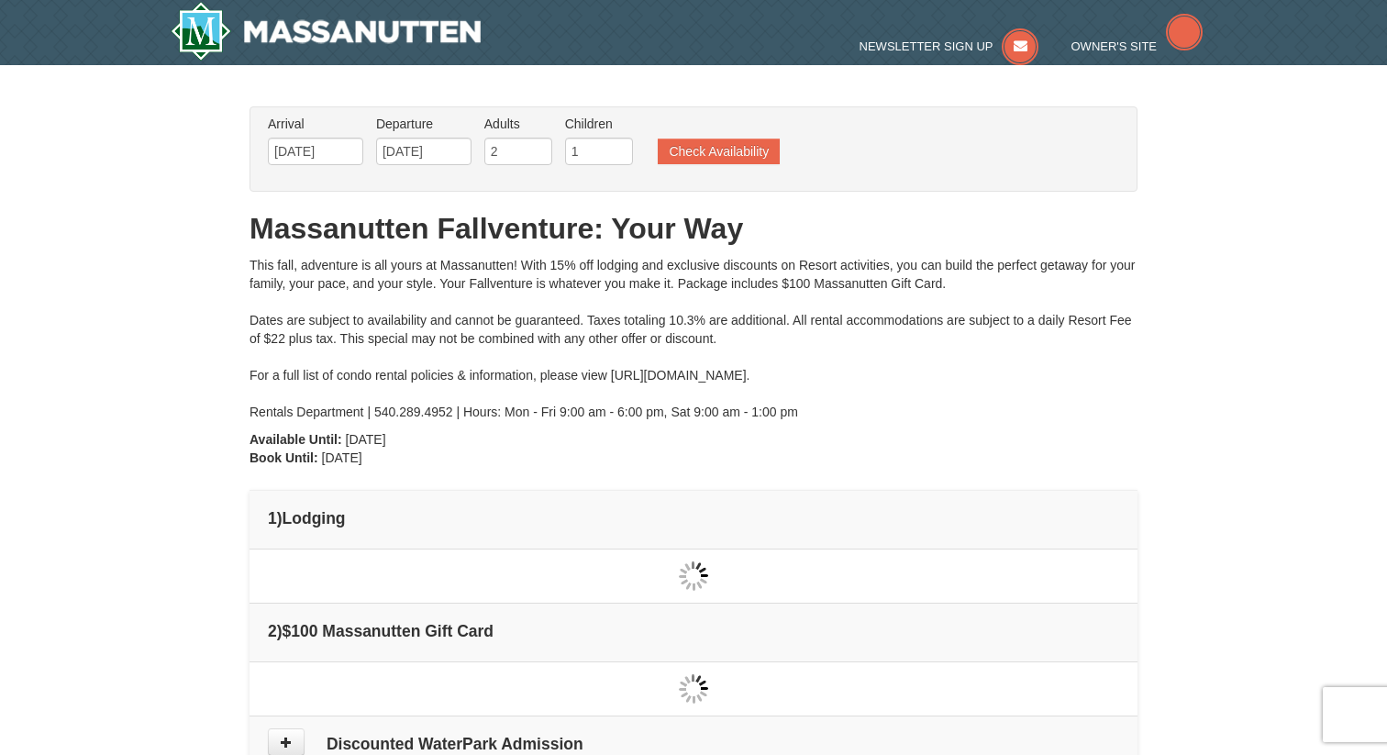
type input "[DATE]"
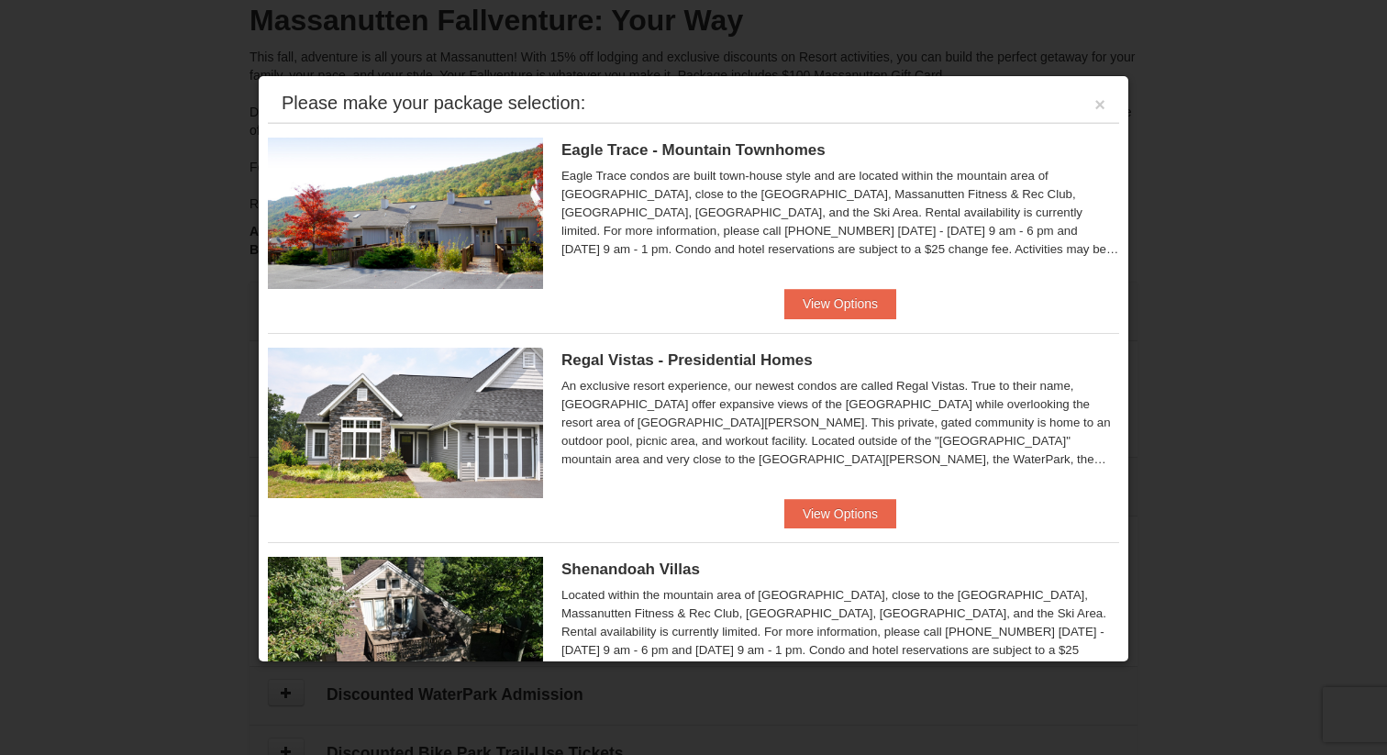
scroll to position [220, 0]
click at [601, 496] on div "Regal Vistas - Presidential Homes Regal Vistas Two Bedroom Presidential Home wi…" at bounding box center [693, 416] width 851 height 166
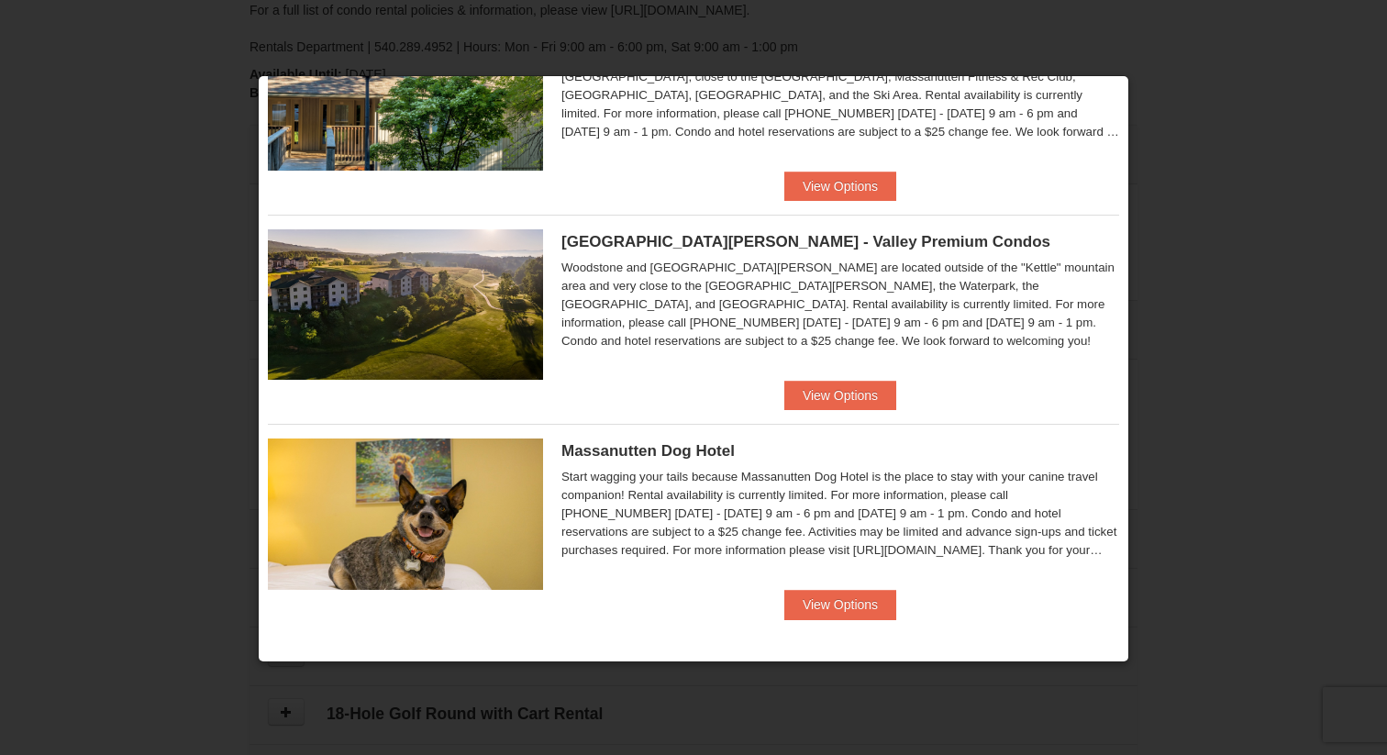
scroll to position [367, 0]
click at [809, 399] on button "View Options" at bounding box center [840, 395] width 112 height 29
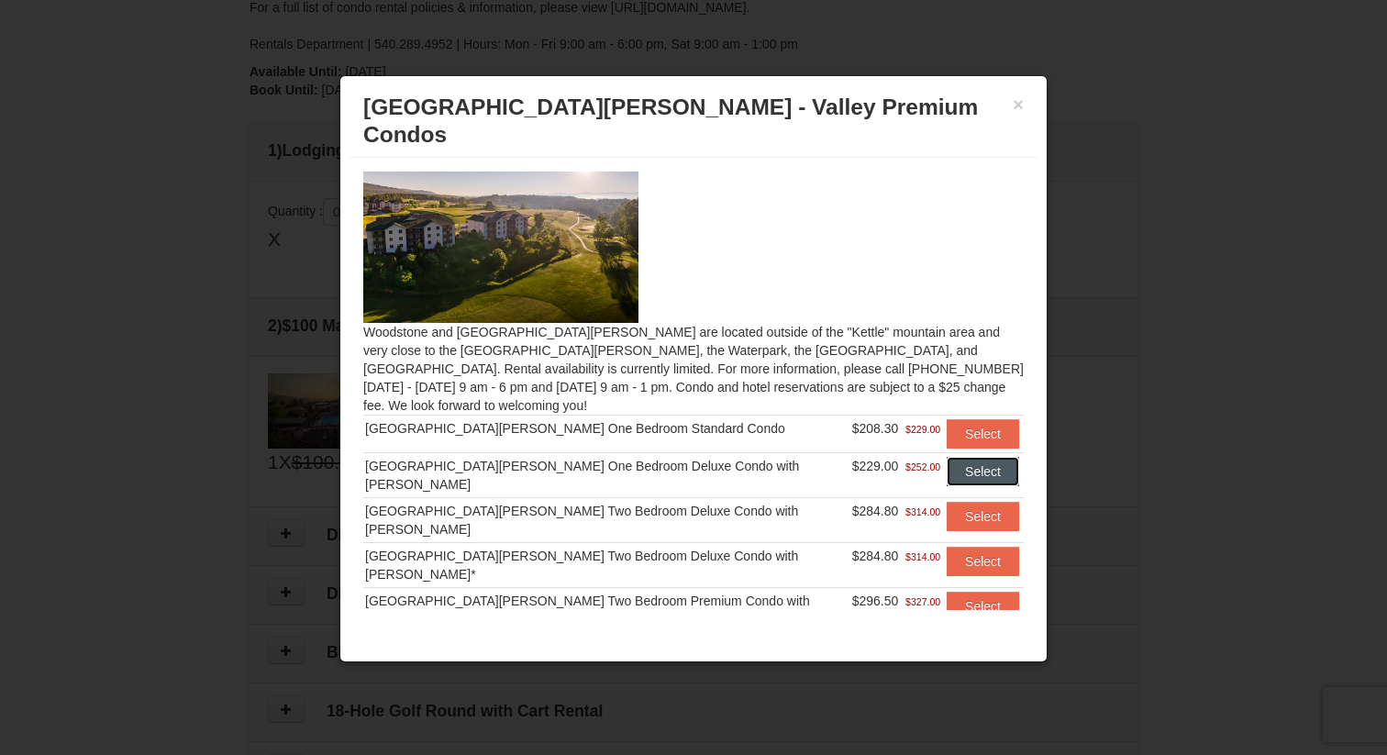
click at [956, 457] on button "Select" at bounding box center [983, 471] width 72 height 29
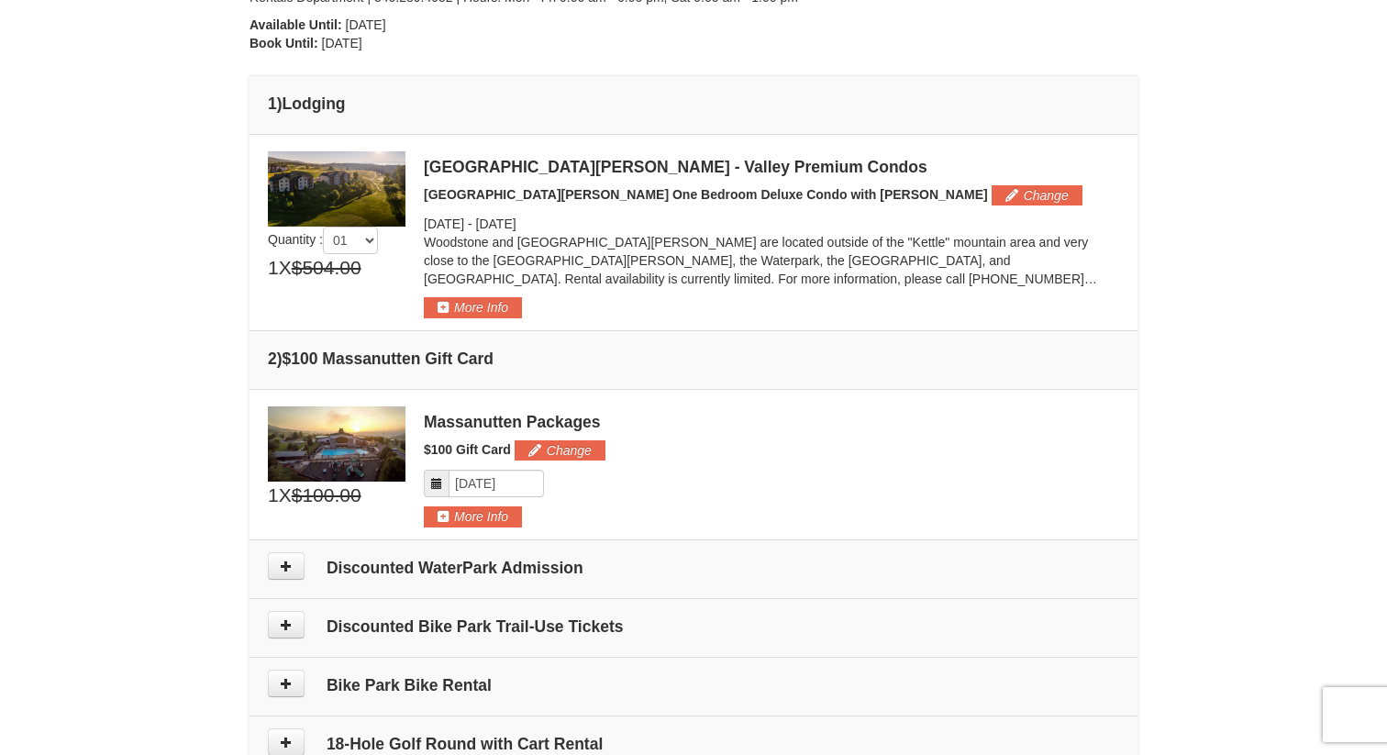
scroll to position [404, 0]
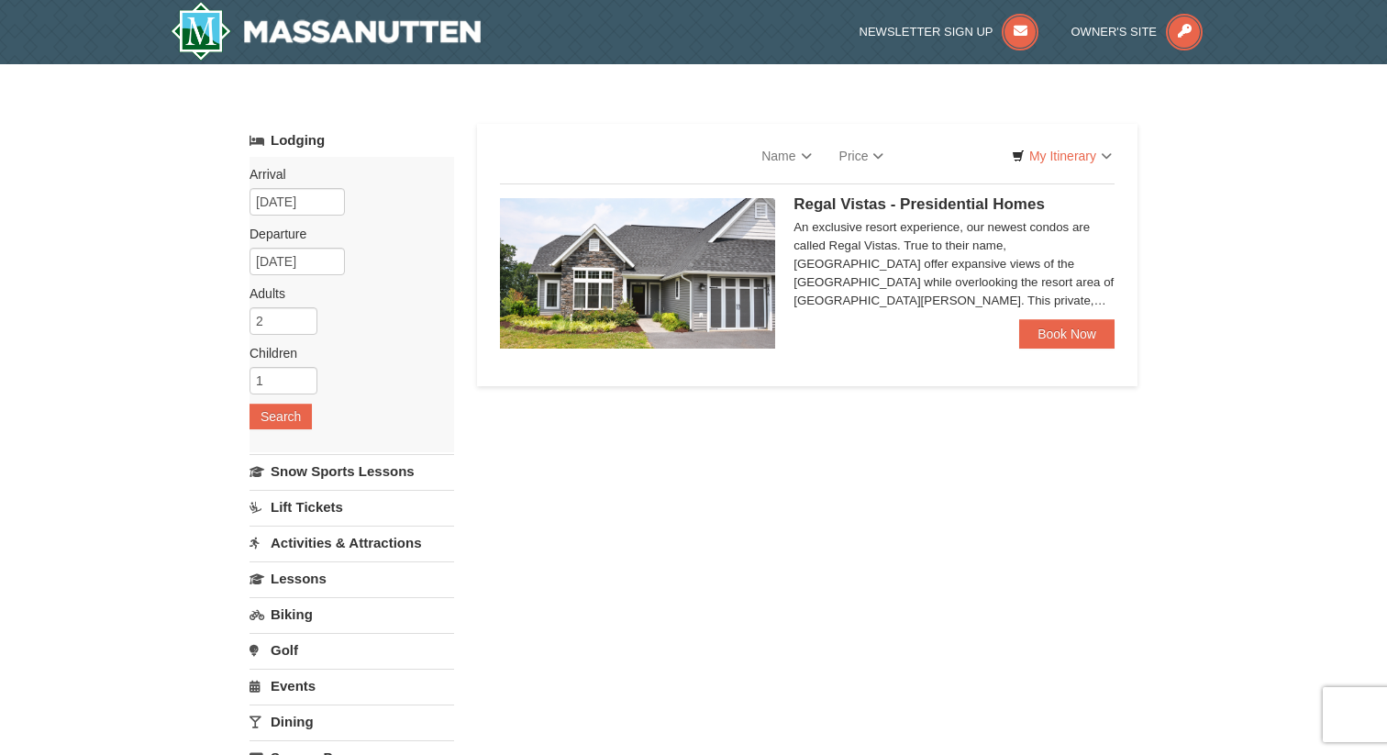
select select "10"
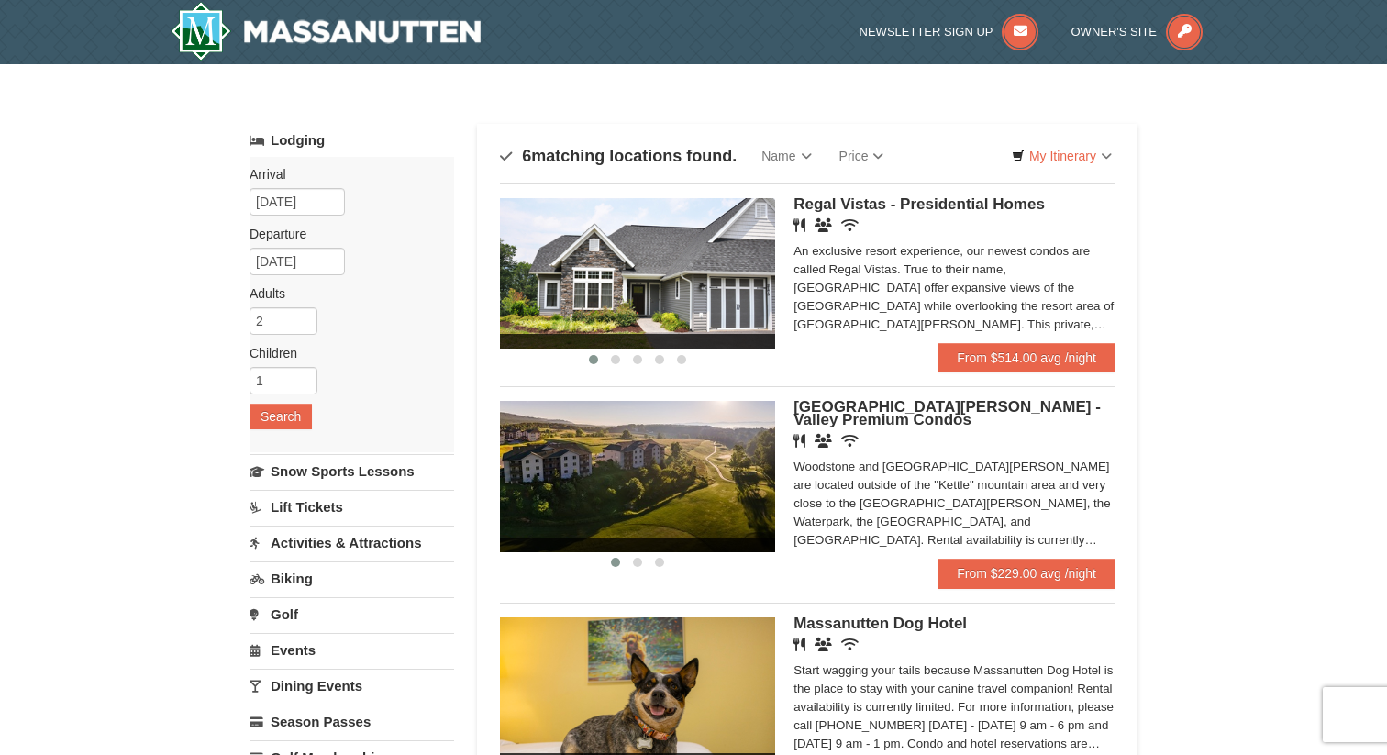
click at [403, 544] on link "Activities & Attractions" at bounding box center [352, 543] width 205 height 34
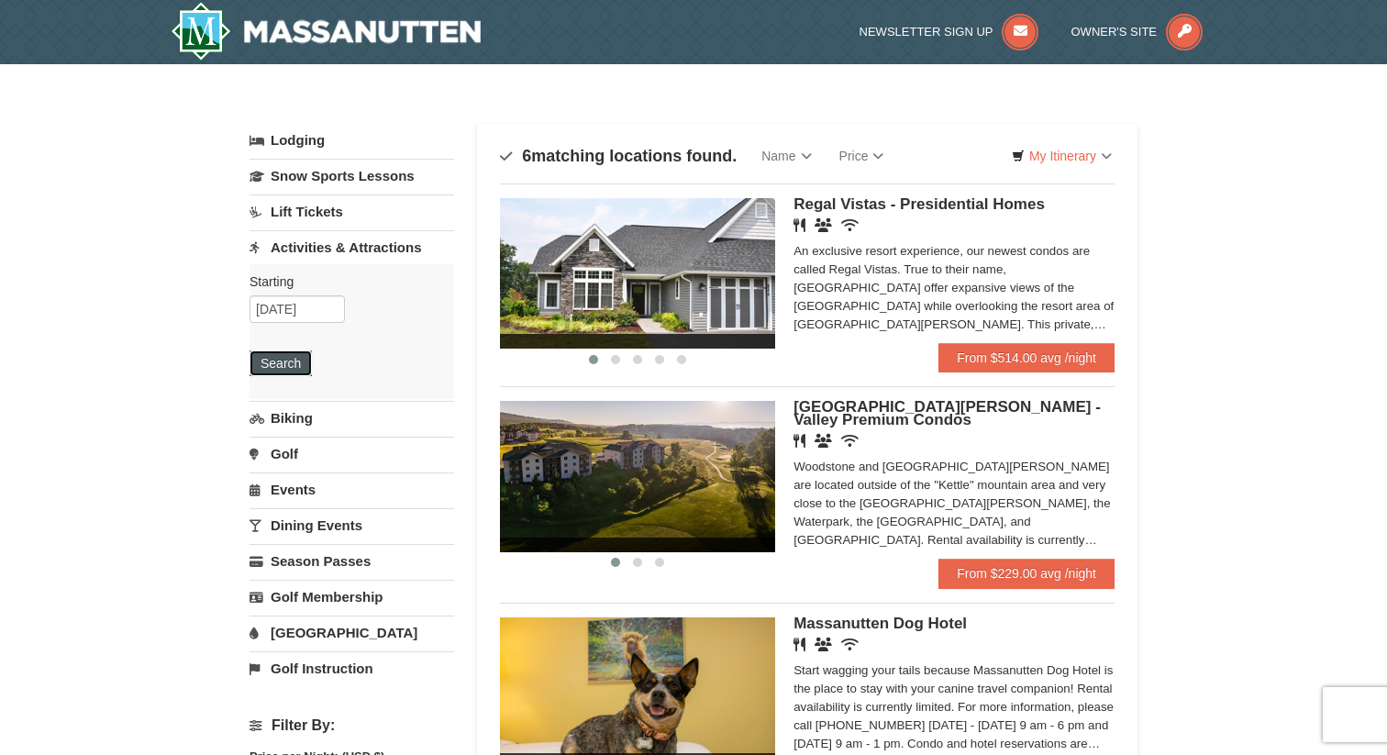
click at [282, 359] on button "Search" at bounding box center [281, 363] width 62 height 26
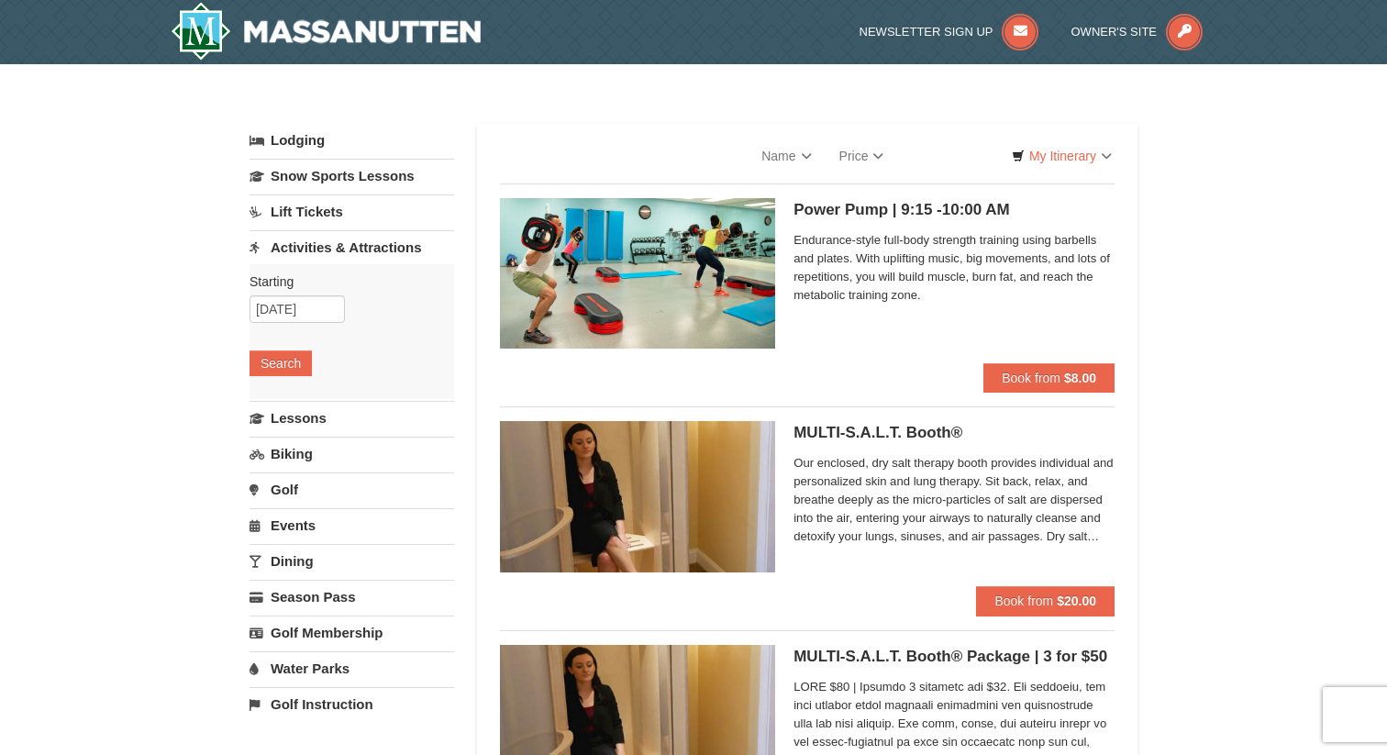
select select "10"
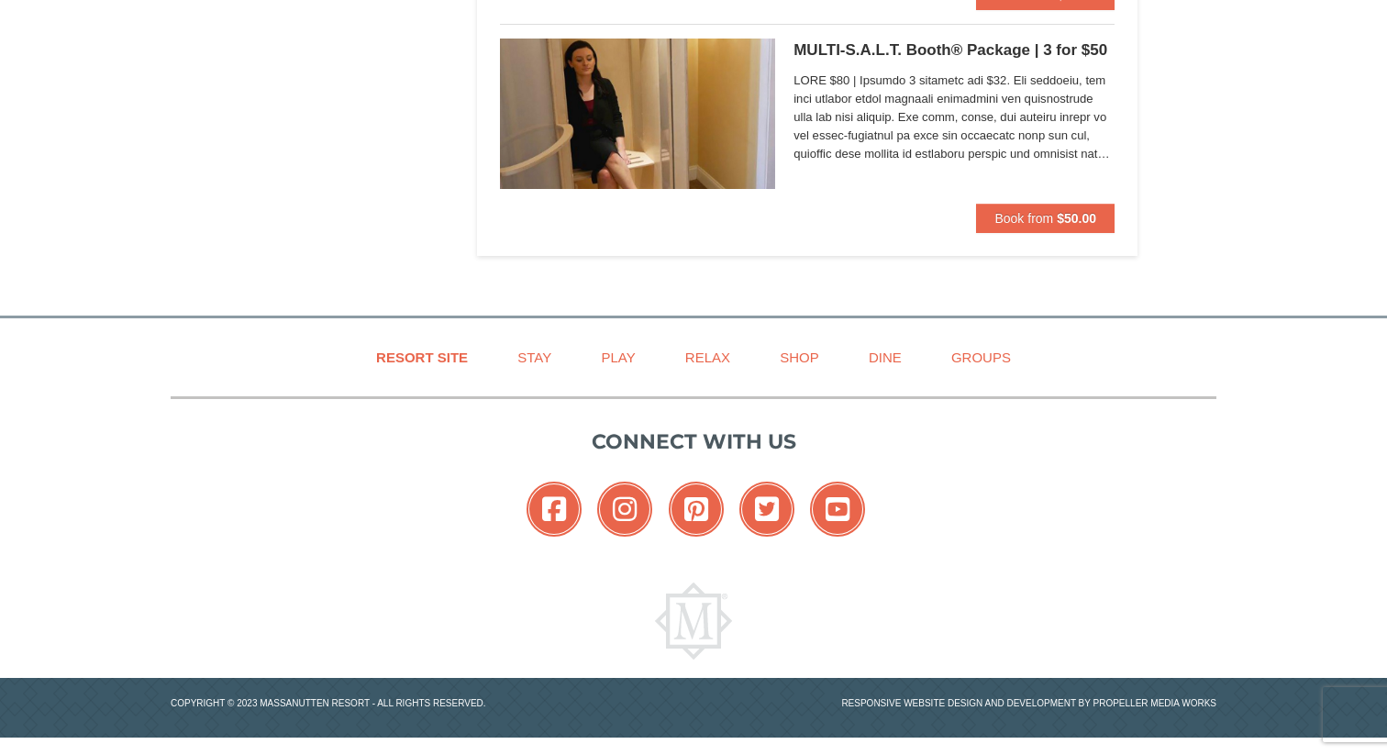
scroll to position [5074, 0]
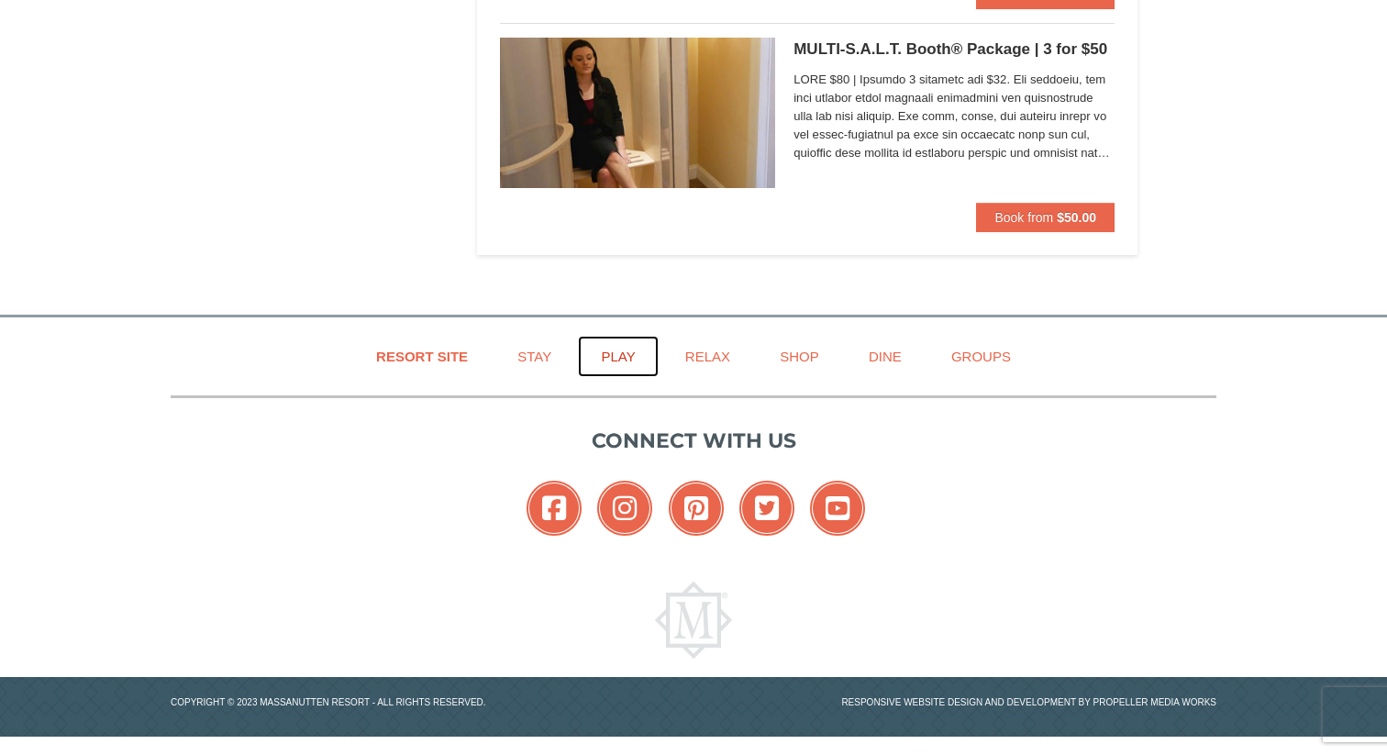
click at [616, 360] on link "Play" at bounding box center [618, 356] width 80 height 41
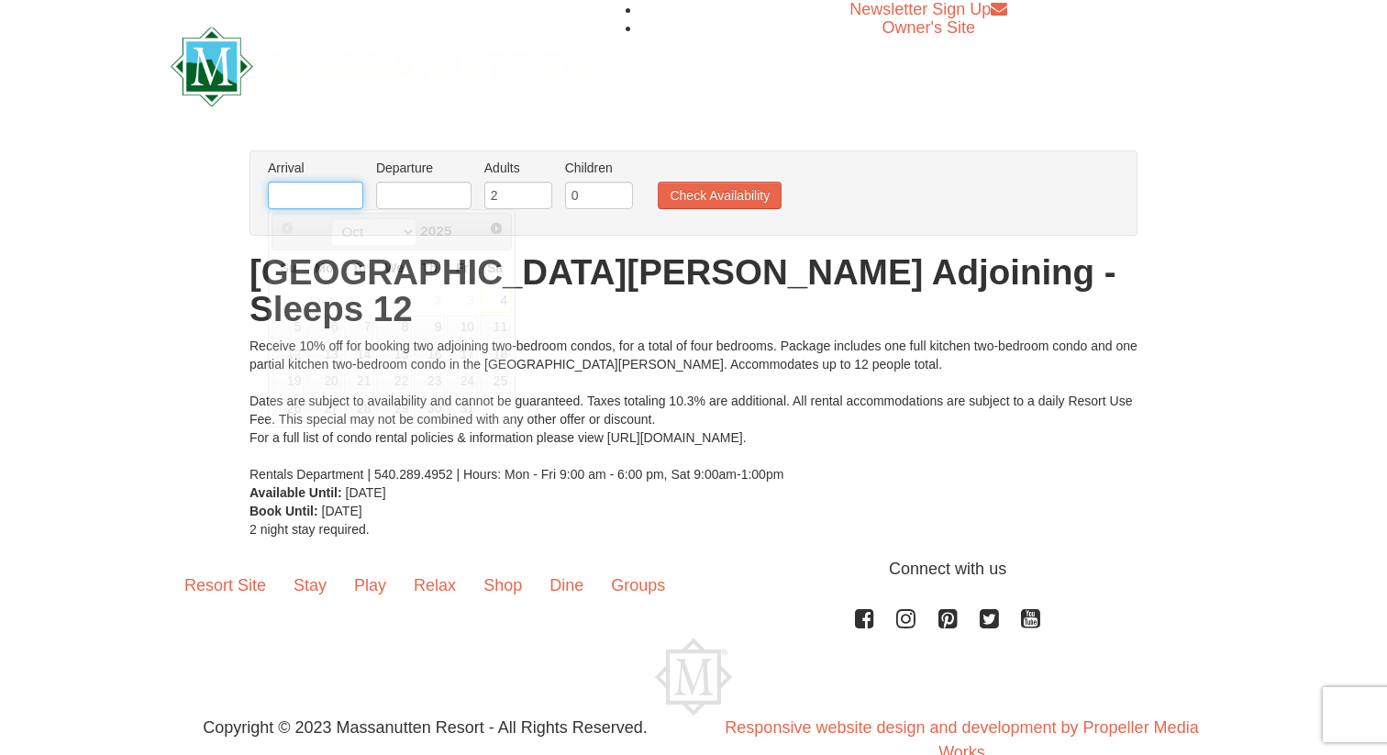
click at [323, 192] on input "text" at bounding box center [315, 196] width 95 height 28
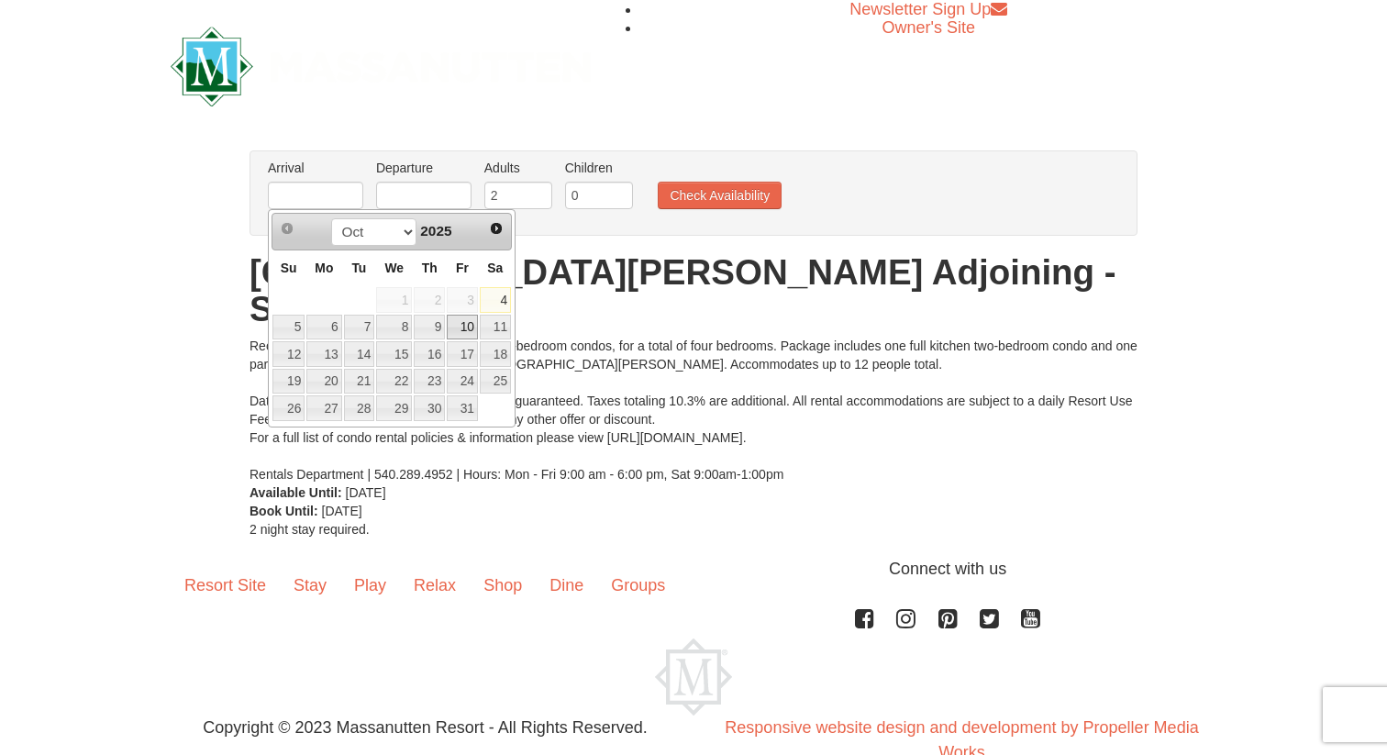
click at [461, 322] on link "10" at bounding box center [462, 328] width 31 height 26
type input "[DATE]"
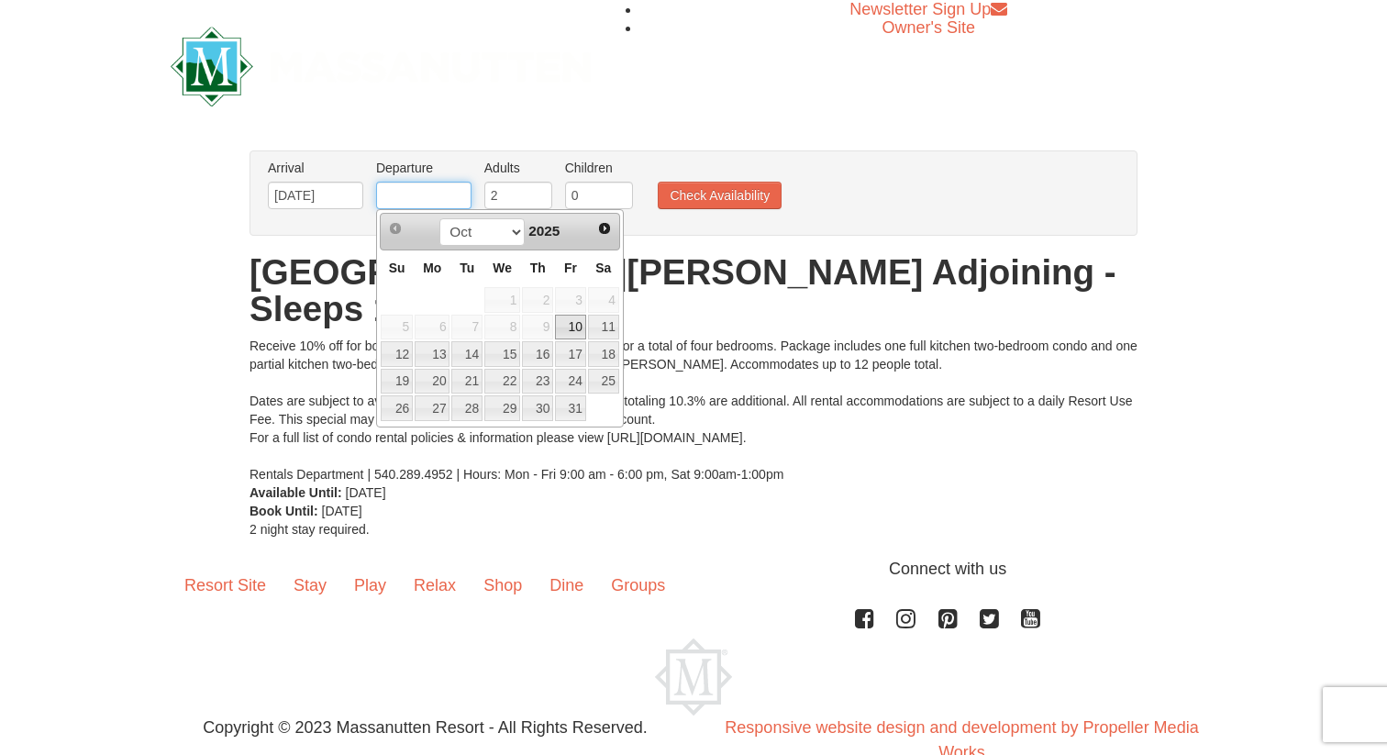
click at [447, 195] on input "text" at bounding box center [423, 196] width 95 height 28
click at [434, 358] on link "13" at bounding box center [432, 354] width 35 height 26
type input "[DATE]"
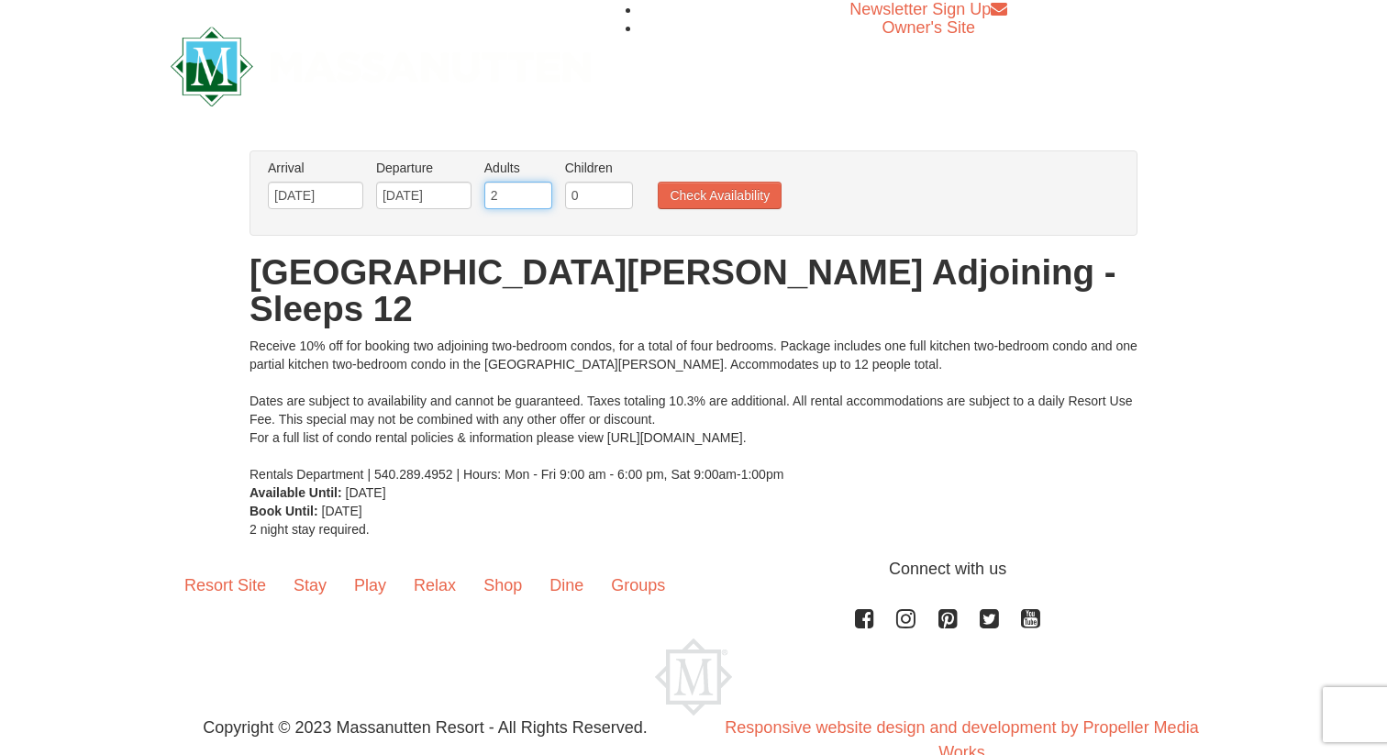
drag, startPoint x: 504, startPoint y: 191, endPoint x: 465, endPoint y: 193, distance: 38.6
click at [465, 194] on ul "Arrival Please format dates MM/DD/YYYY Please format dates MM/DD/YYYY [DATE] De…" at bounding box center [683, 189] width 841 height 60
type input "3"
click at [574, 199] on input "0" at bounding box center [599, 196] width 68 height 28
type input "3"
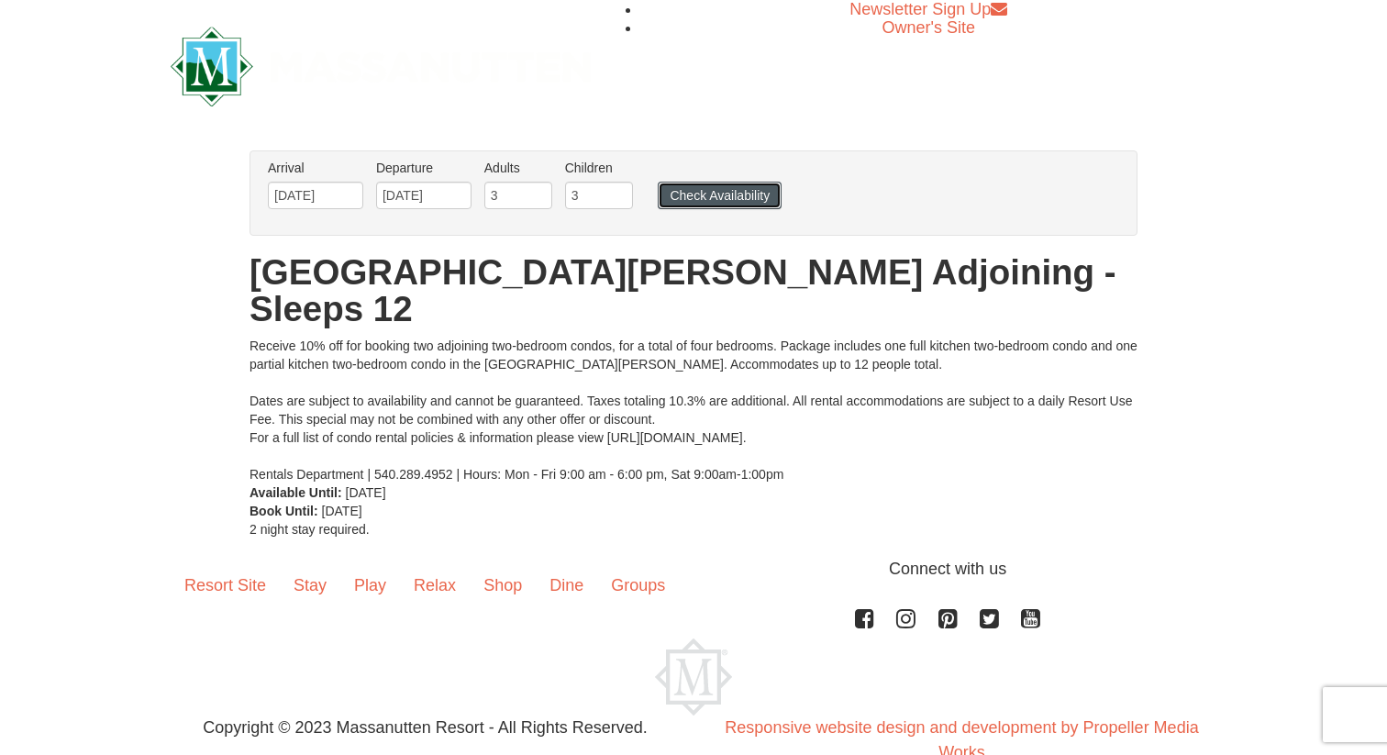
click at [762, 201] on button "Check Availability" at bounding box center [720, 196] width 124 height 28
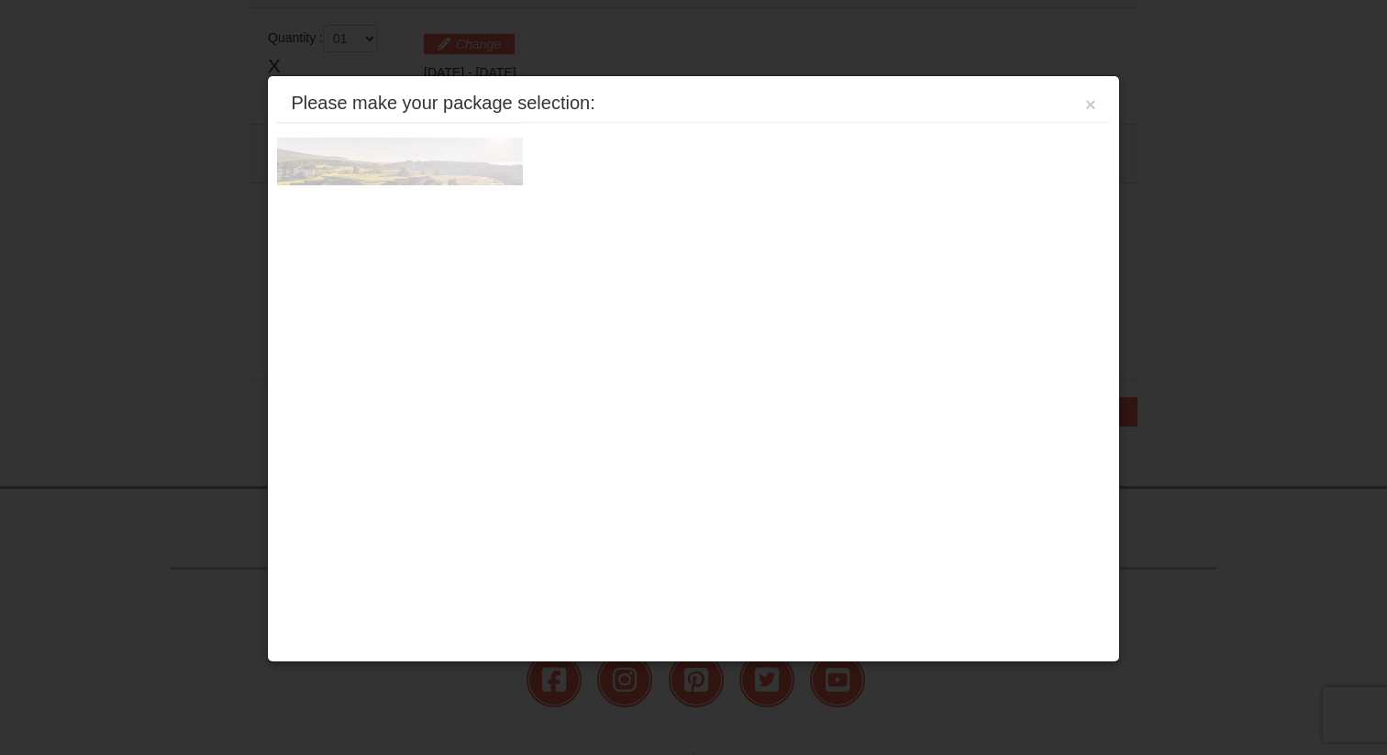
scroll to position [561, 0]
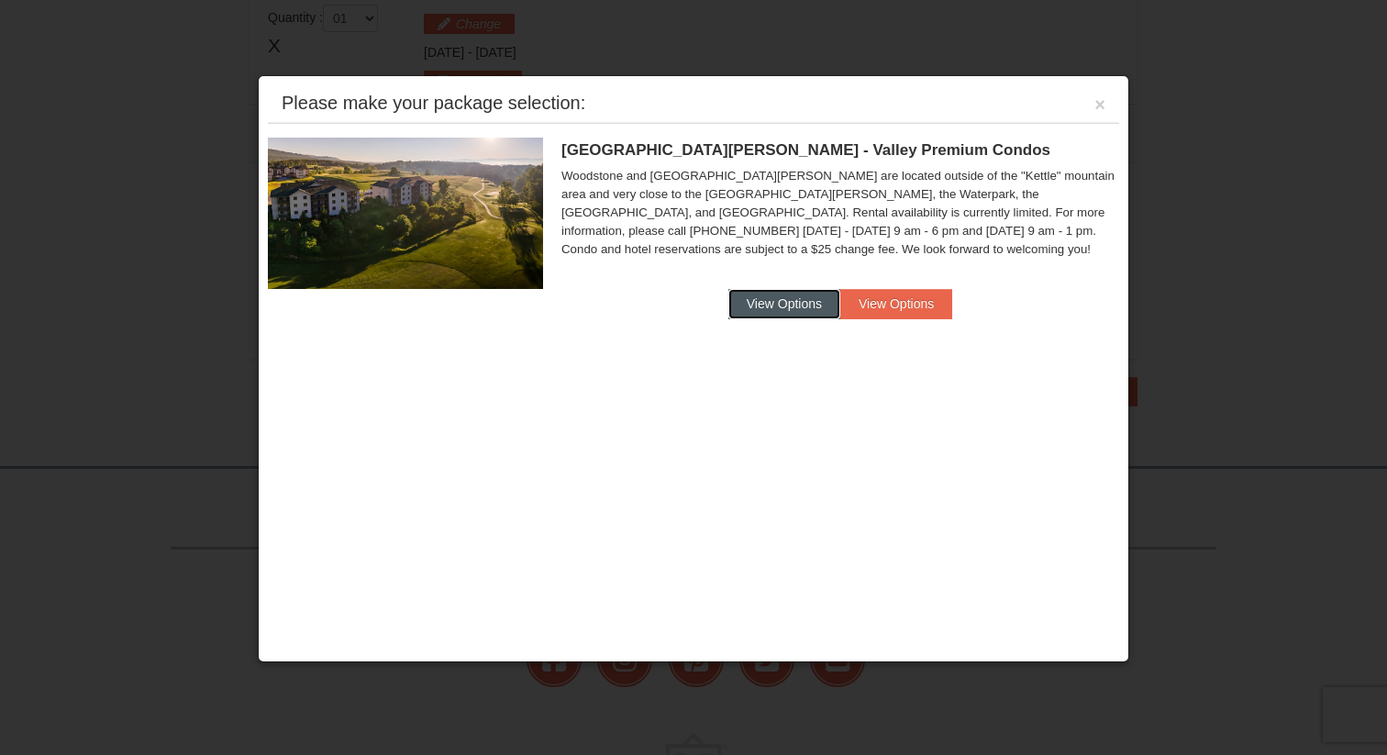
click at [777, 311] on button "View Options" at bounding box center [784, 303] width 112 height 29
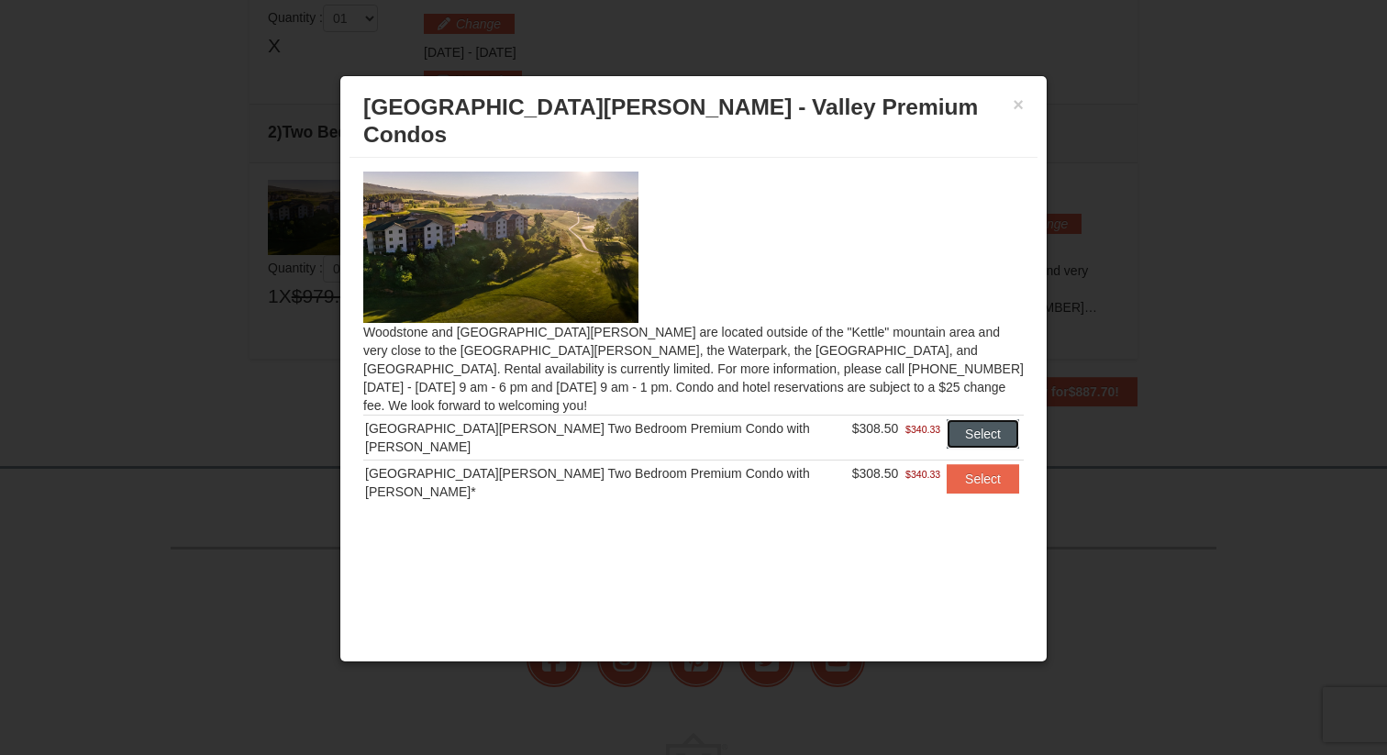
click at [964, 419] on button "Select" at bounding box center [983, 433] width 72 height 29
